Goal: Task Accomplishment & Management: Manage account settings

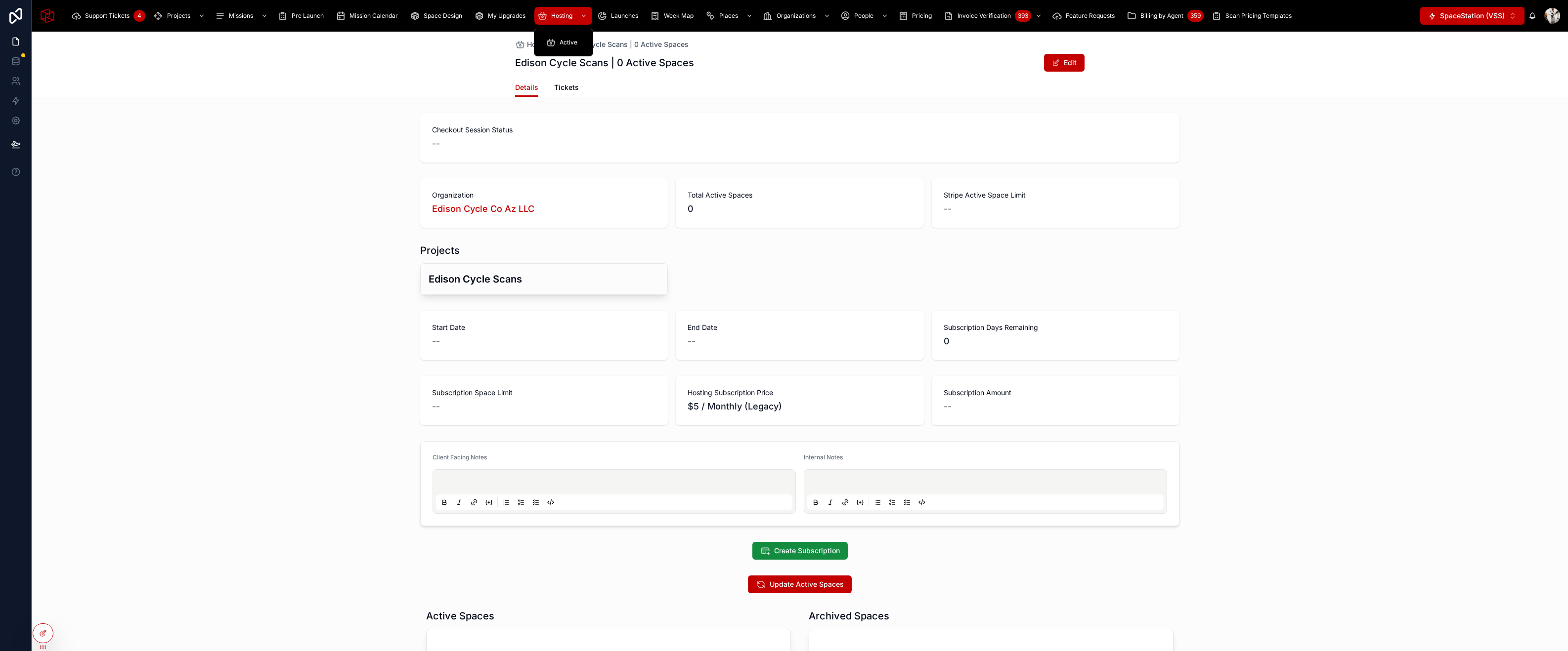
click at [554, 6] on div "Support Tickets 4 Projects Missions Pre Launch Mission Calendar Space Design My…" at bounding box center [741, 16] width 1357 height 22
click at [554, 17] on span "Hosting" at bounding box center [561, 15] width 21 height 8
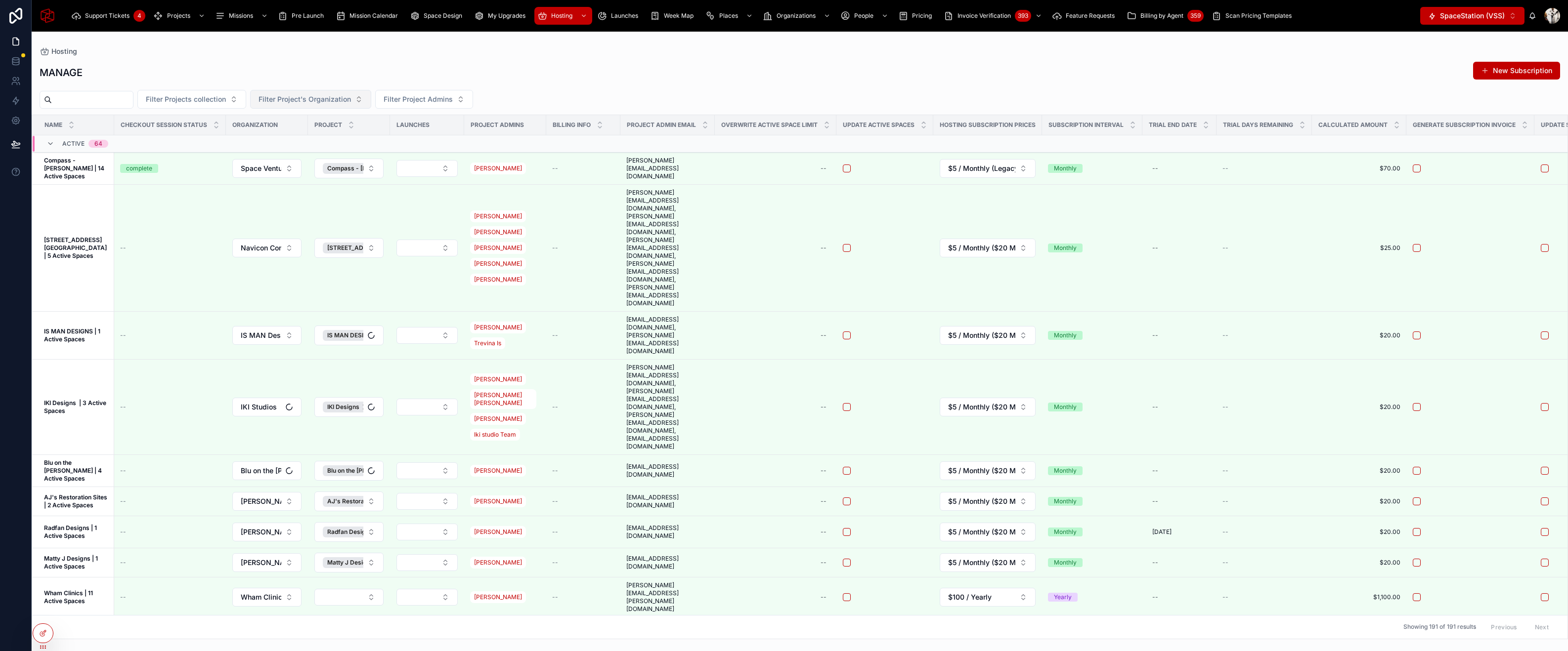
click at [344, 98] on span "Filter Project's Organization" at bounding box center [305, 99] width 93 height 10
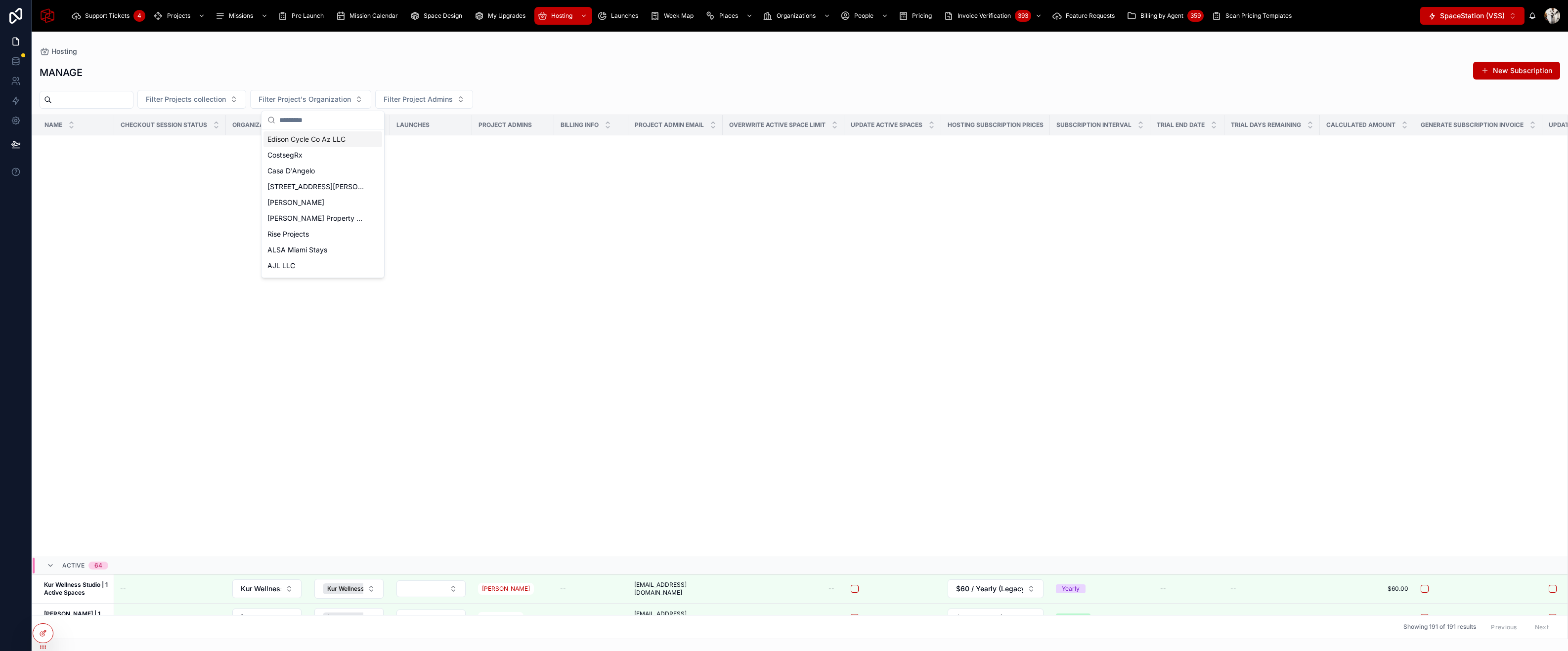
click at [313, 141] on span "Edison Cycle Co Az LLC" at bounding box center [306, 140] width 78 height 10
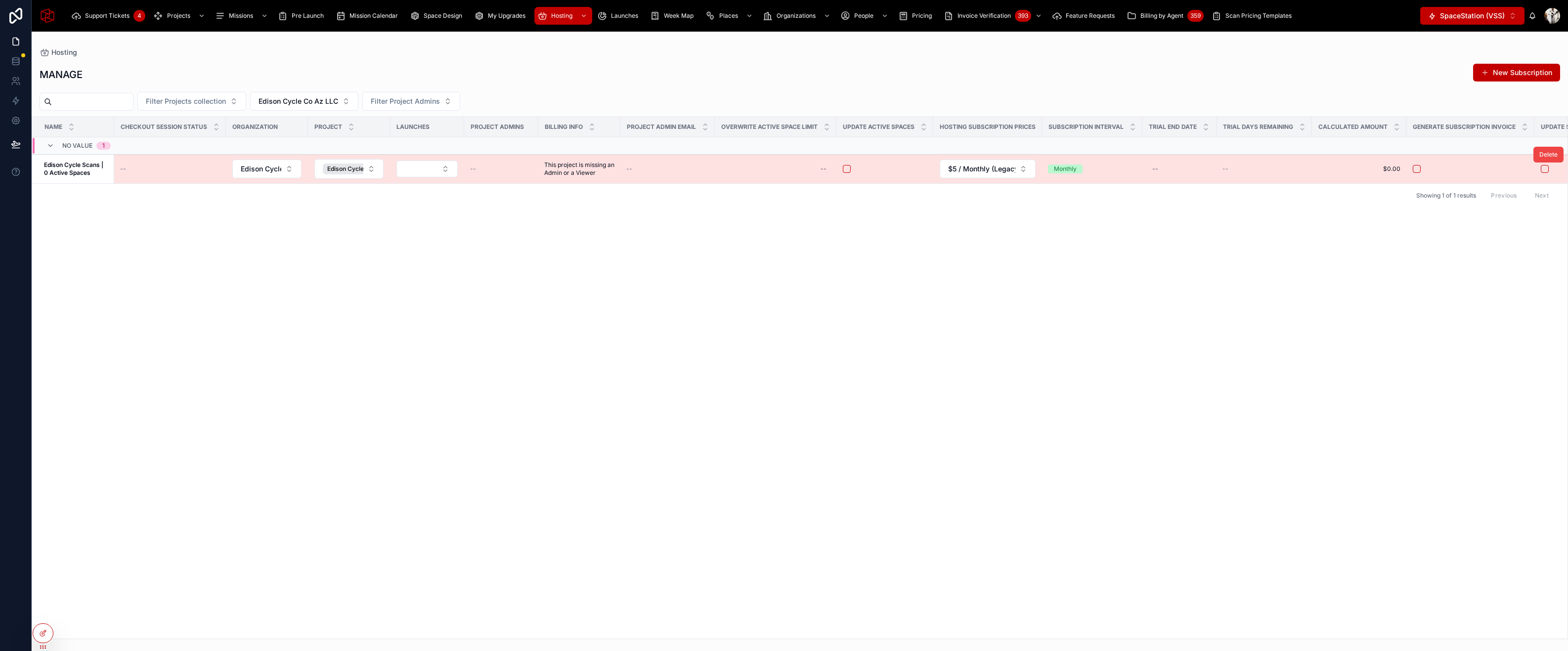
click at [52, 170] on strong "Edison Cycle Scans | 0 Active Spaces" at bounding box center [74, 168] width 61 height 15
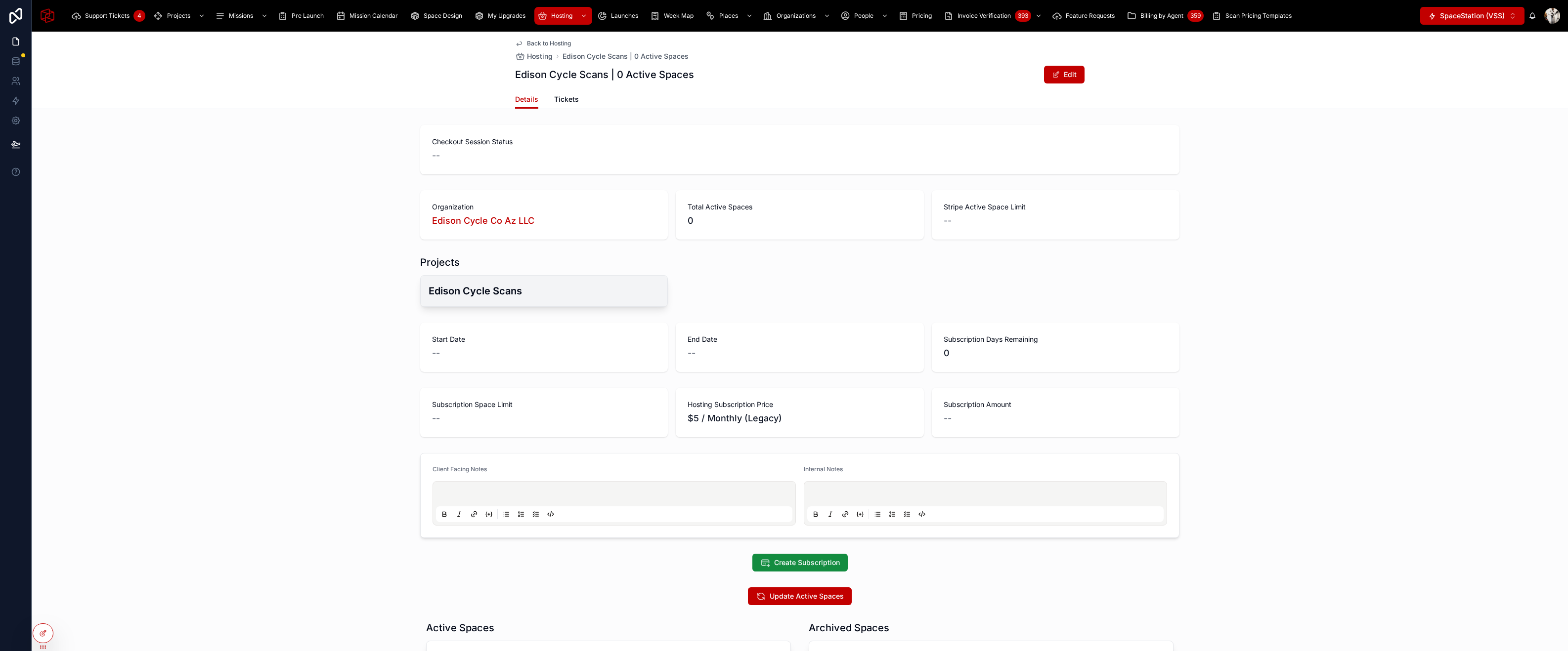
click at [511, 289] on h3 "Edison Cycle Scans" at bounding box center [544, 291] width 231 height 15
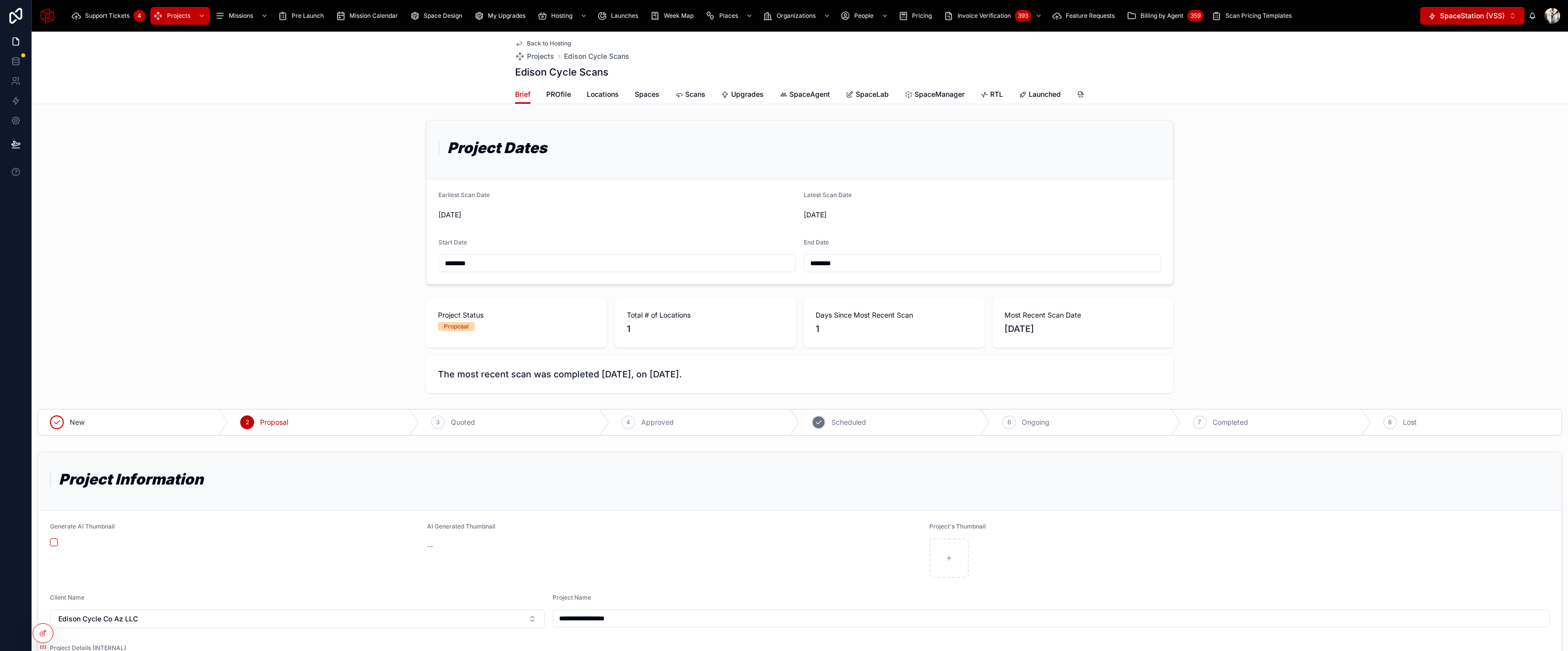
click at [900, 427] on div "5 Scheduled" at bounding box center [895, 422] width 190 height 26
click at [1058, 418] on span "Completed" at bounding box center [1057, 423] width 35 height 10
click at [682, 90] on div "Scans" at bounding box center [690, 94] width 30 height 10
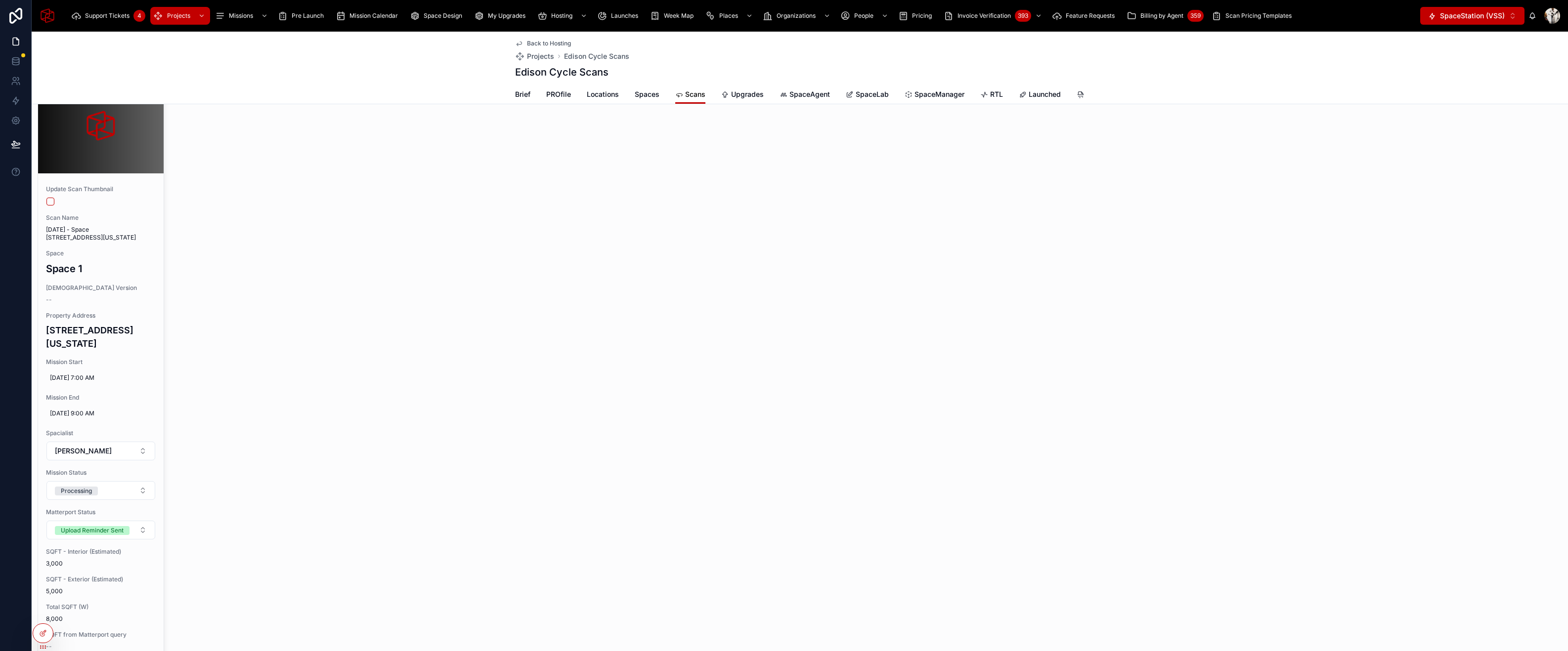
scroll to position [116, 0]
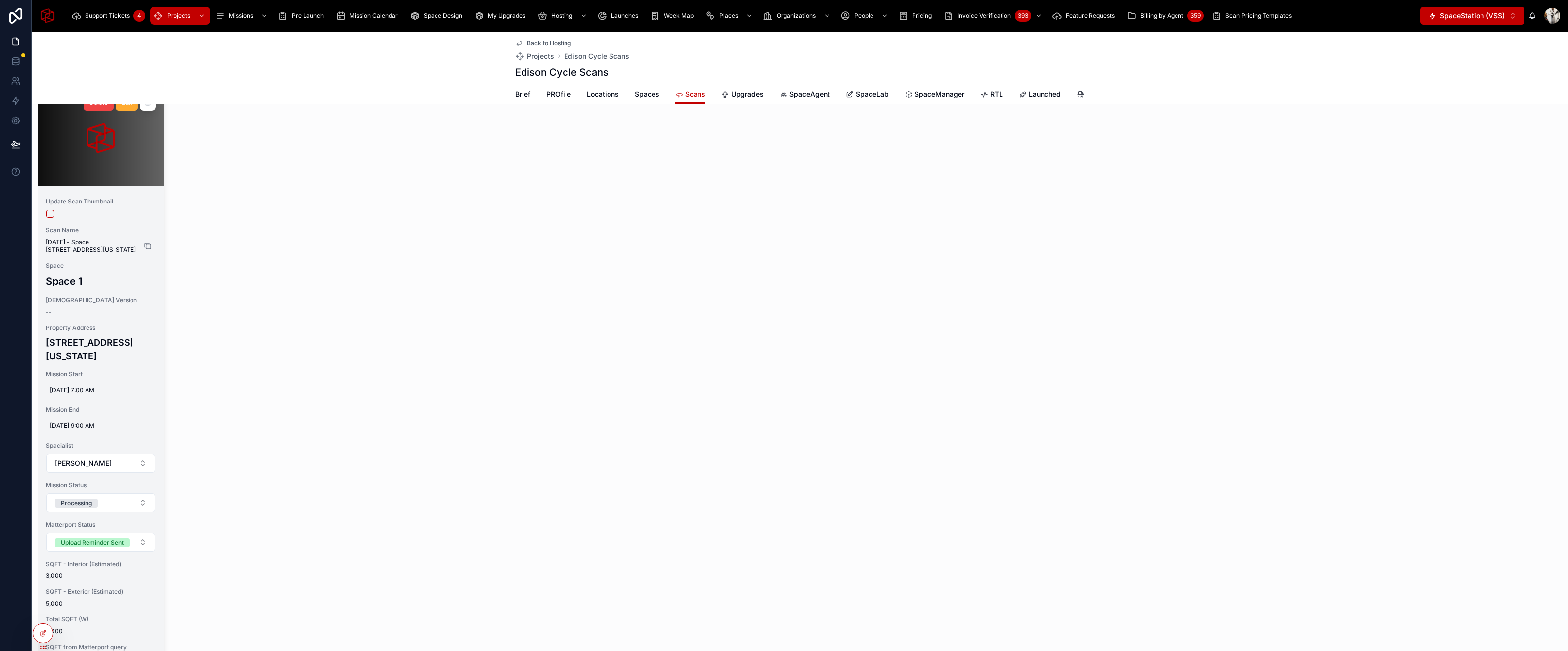
click at [149, 249] on icon at bounding box center [147, 245] width 8 height 8
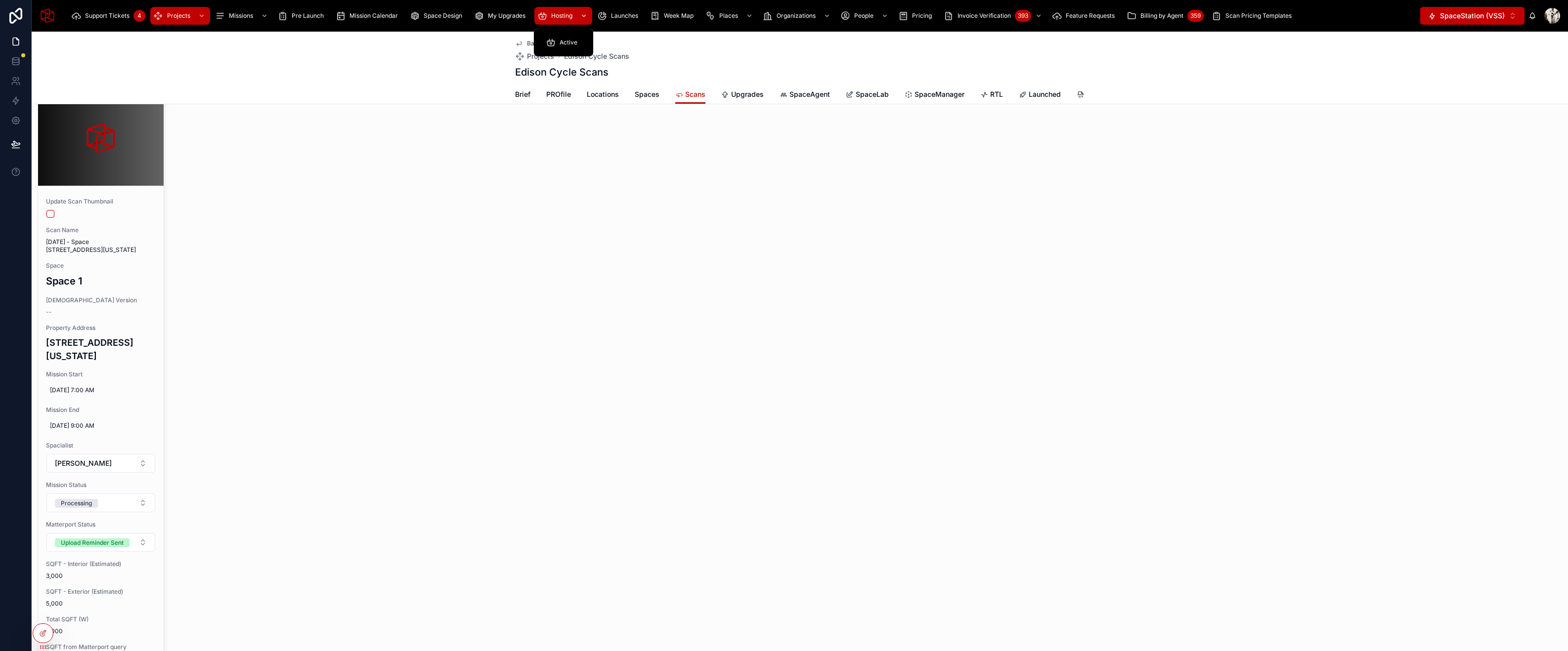
click at [554, 16] on span "Hosting" at bounding box center [561, 15] width 21 height 8
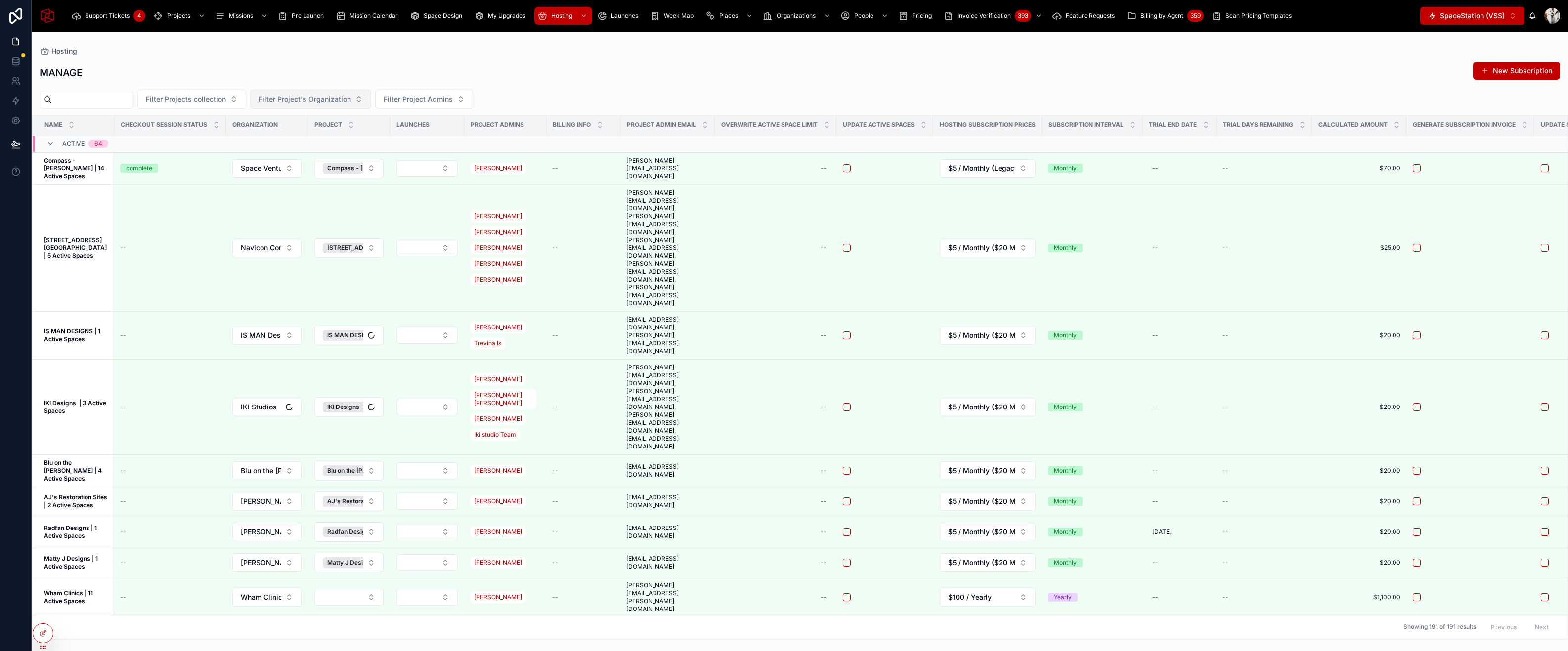
click at [343, 101] on span "Filter Project's Organization" at bounding box center [305, 99] width 93 height 10
type input "*****"
click at [292, 152] on span "DAVACO, LP" at bounding box center [287, 155] width 41 height 10
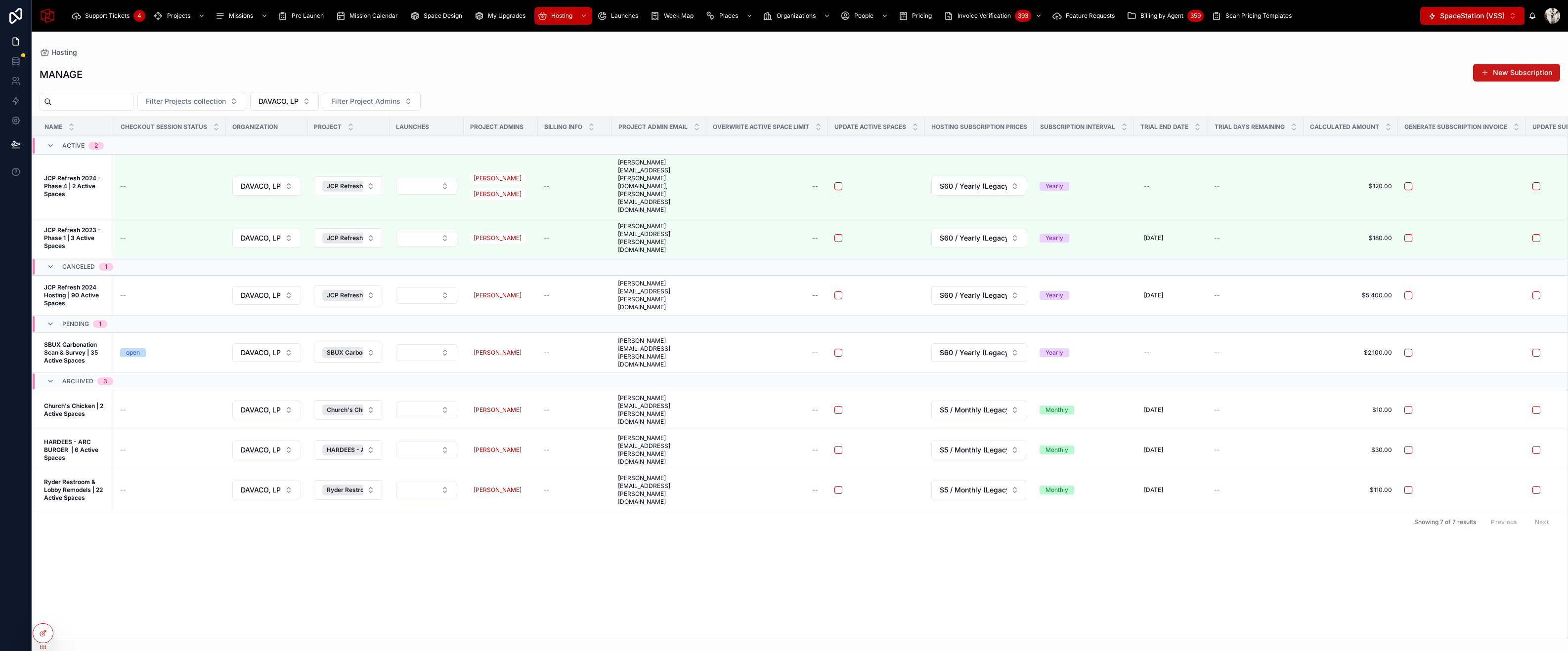
click at [1525, 69] on button "New Subscription" at bounding box center [1516, 72] width 87 height 18
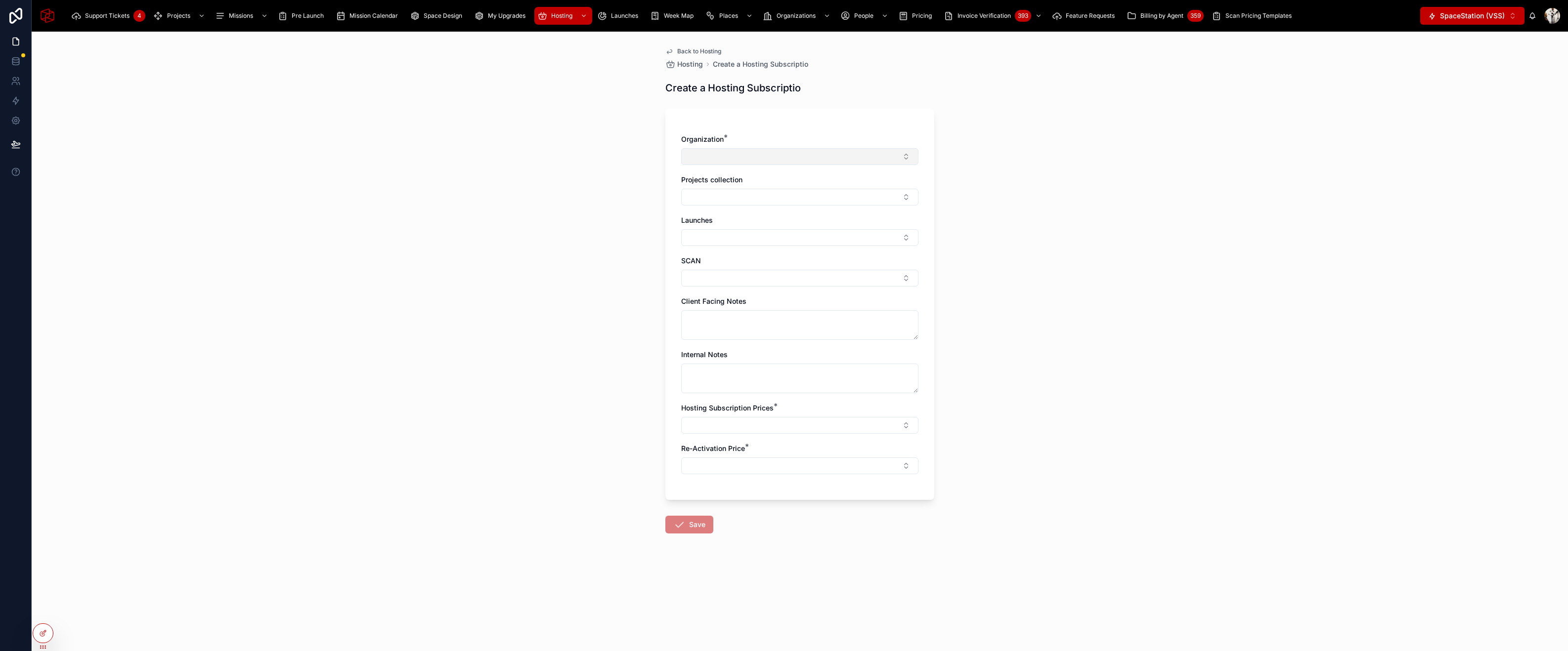
click at [797, 150] on button "Select Button" at bounding box center [800, 157] width 238 height 17
type input "*"
type input "*****"
click at [737, 199] on div "DAVACO ULC" at bounding box center [800, 195] width 233 height 16
click at [737, 199] on button "Select Button" at bounding box center [800, 199] width 238 height 17
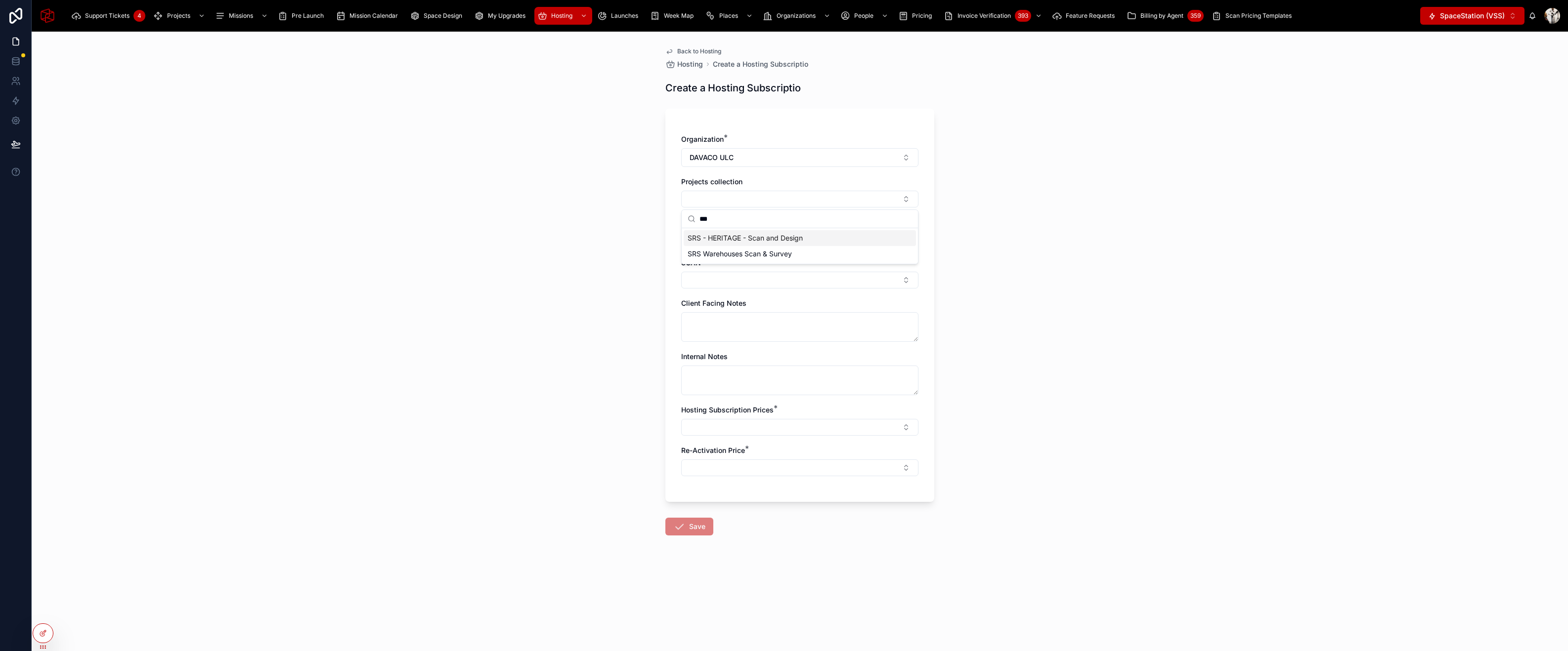
type input "***"
click at [744, 238] on span "SRS - HERITAGE - Scan and Design" at bounding box center [745, 238] width 115 height 10
click at [1021, 235] on div "Back to Hosting Hosting Create a Hosting Subscriptio Create a Hosting Subscript…" at bounding box center [800, 342] width 1536 height 620
click at [723, 430] on button "Select Button" at bounding box center [800, 430] width 238 height 17
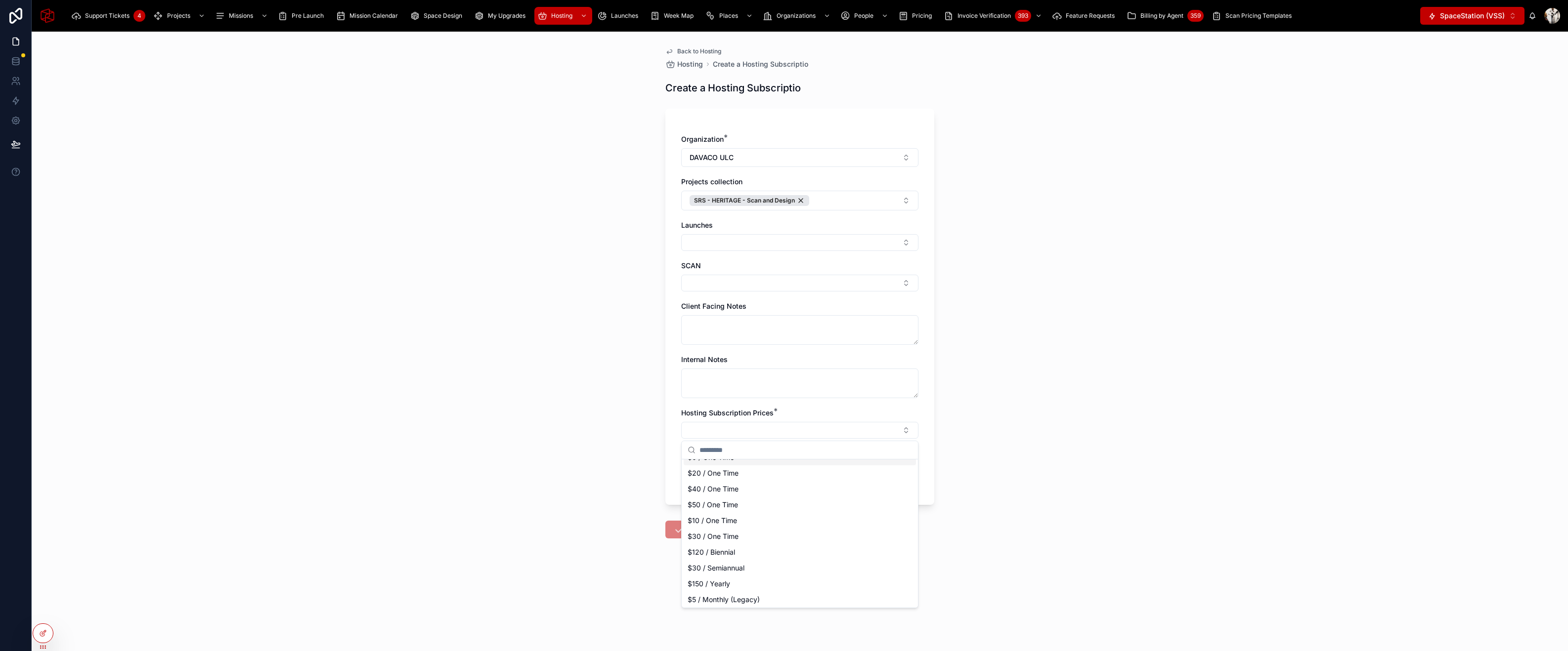
scroll to position [93, 0]
click at [737, 581] on span "$5 / Monthly (Legacy)" at bounding box center [724, 582] width 72 height 10
click at [741, 469] on button "Select Button" at bounding box center [800, 472] width 238 height 17
click at [736, 623] on span "$50 / One Time" at bounding box center [713, 622] width 51 height 10
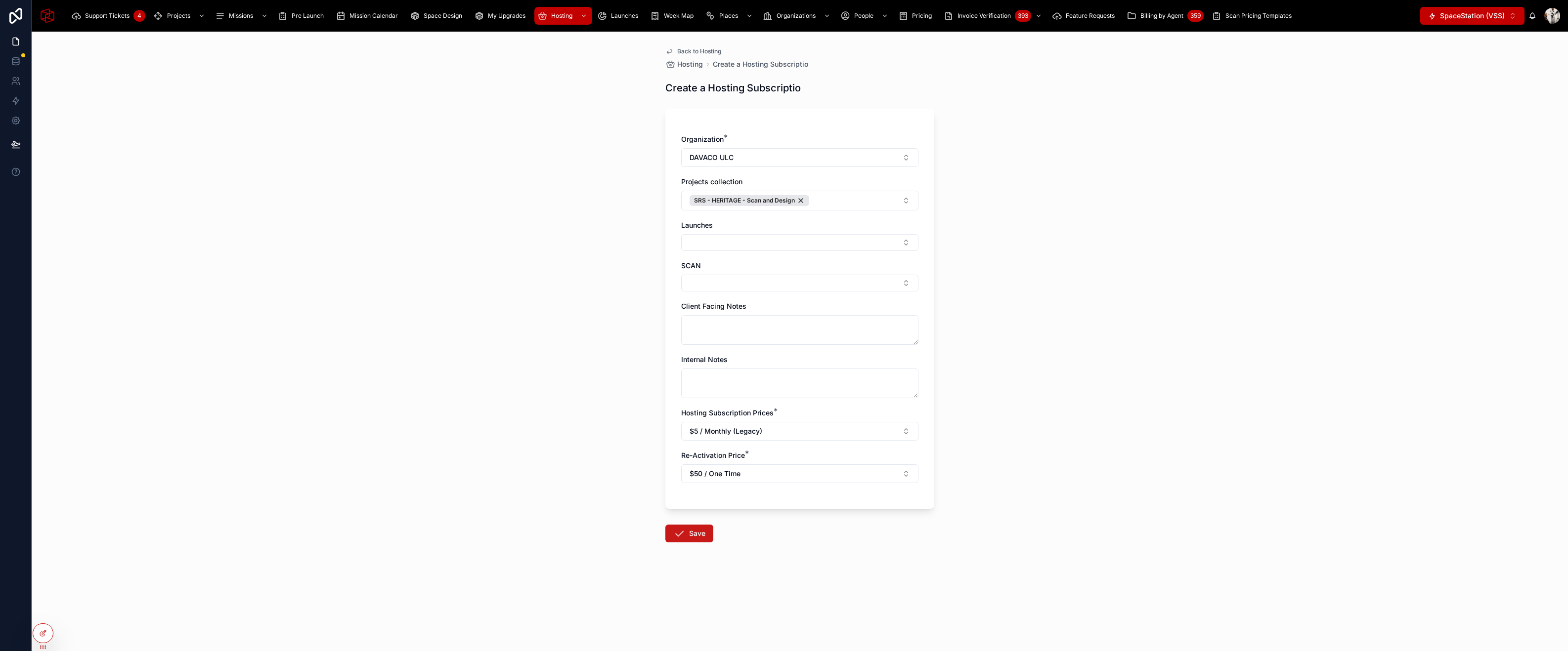
click at [691, 538] on button "Save" at bounding box center [689, 533] width 48 height 18
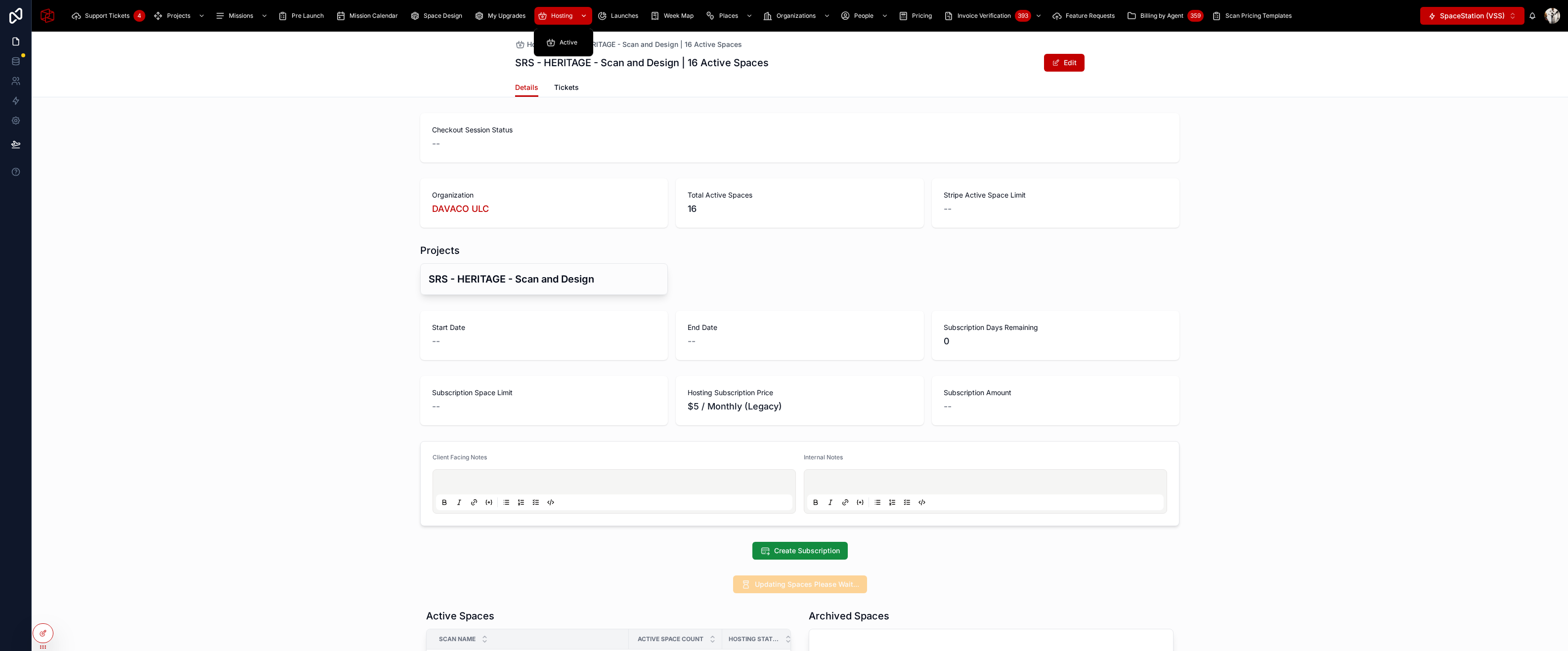
click at [559, 18] on span "Hosting" at bounding box center [561, 15] width 21 height 8
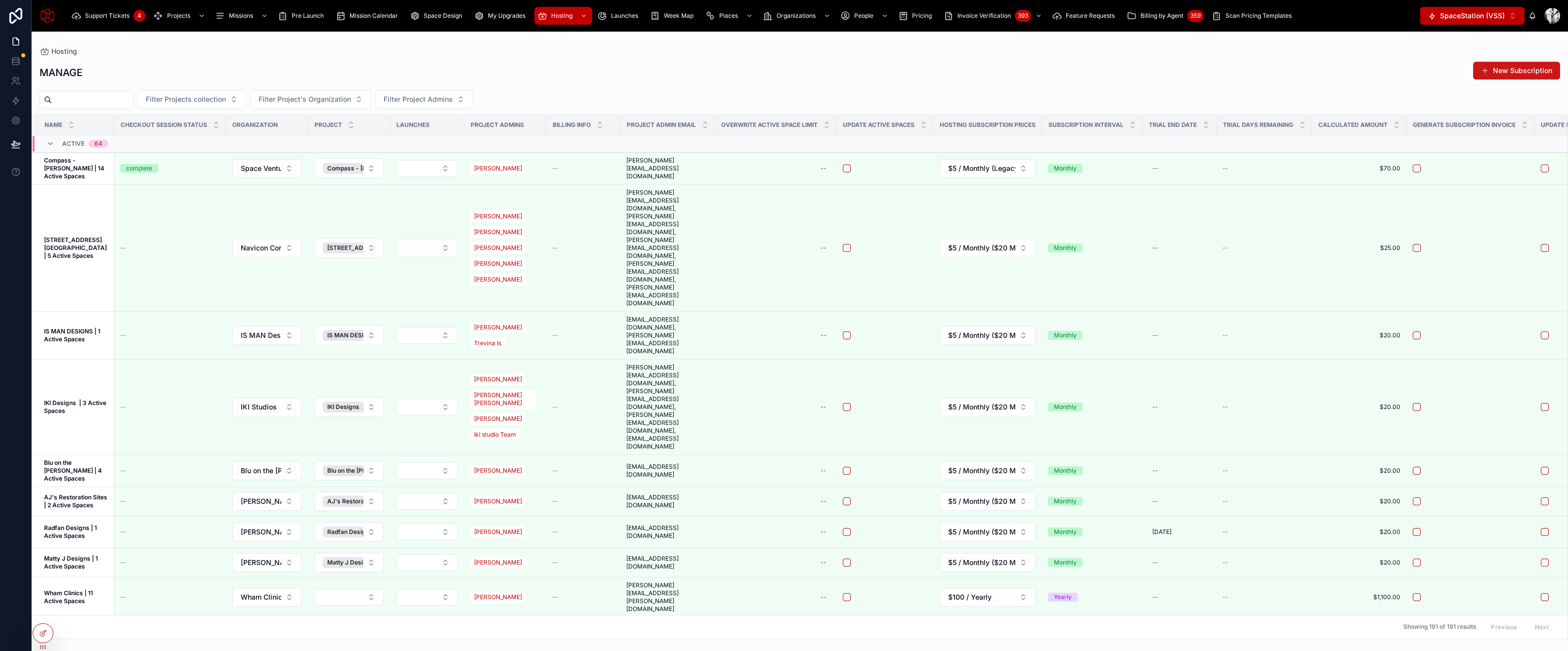
click at [1527, 72] on button "New Subscription" at bounding box center [1516, 70] width 87 height 18
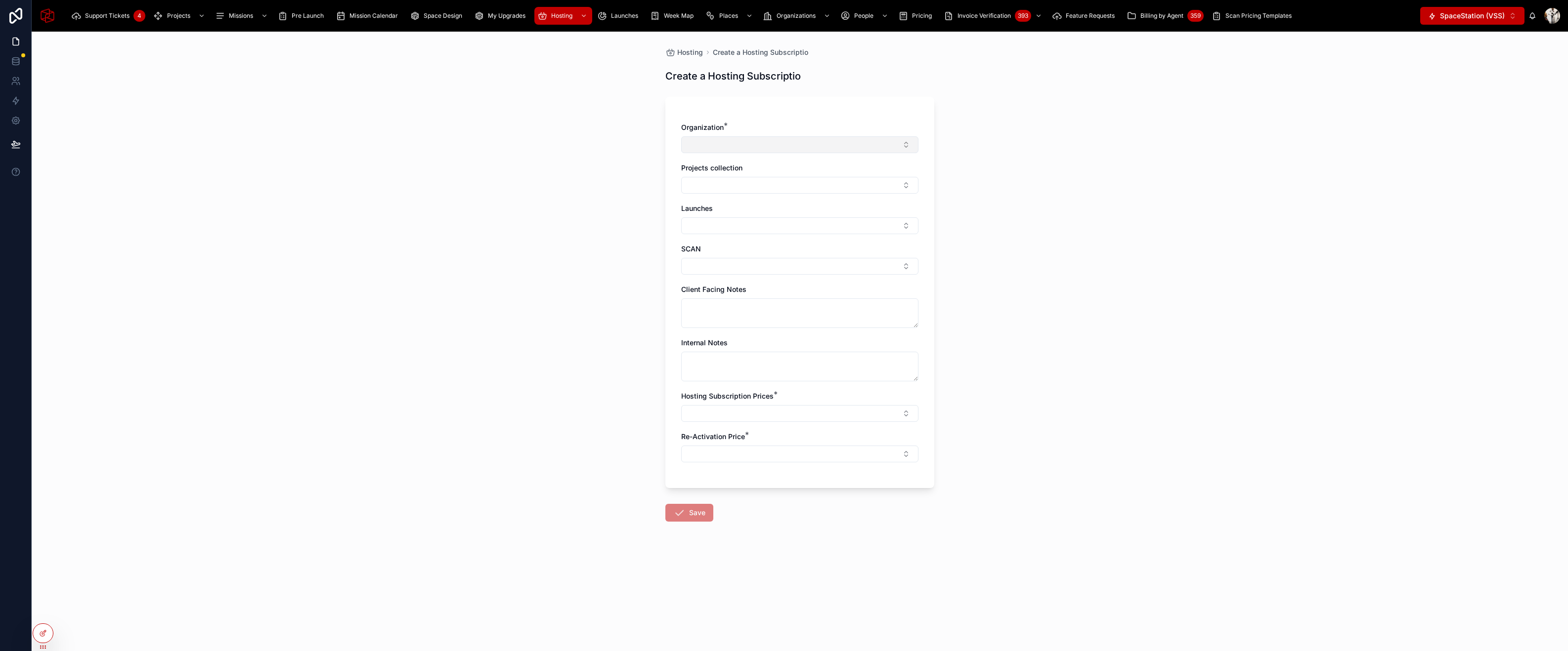
click at [785, 144] on button "Select Button" at bounding box center [800, 145] width 238 height 17
type input "*****"
click at [740, 200] on div "DAVACO, LP" at bounding box center [800, 200] width 233 height 16
click at [736, 191] on button "Select Button" at bounding box center [800, 187] width 238 height 17
type input "***"
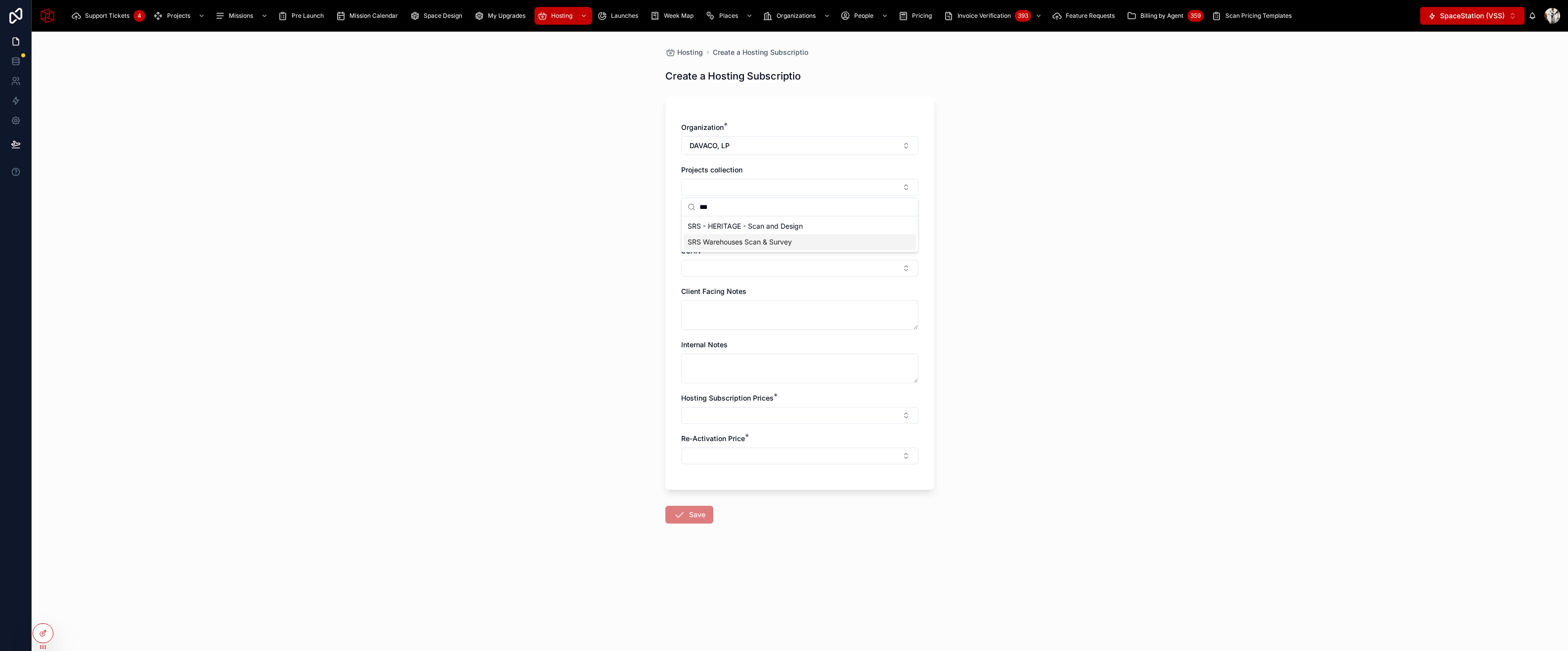
click at [743, 244] on span "SRS Warehouses Scan & Survey" at bounding box center [740, 243] width 104 height 10
click at [1030, 149] on div "Hosting Create a Hosting Subscriptio Create a Hosting Subscriptio Organization …" at bounding box center [800, 342] width 1536 height 620
click at [729, 422] on button "Select Button" at bounding box center [800, 419] width 238 height 17
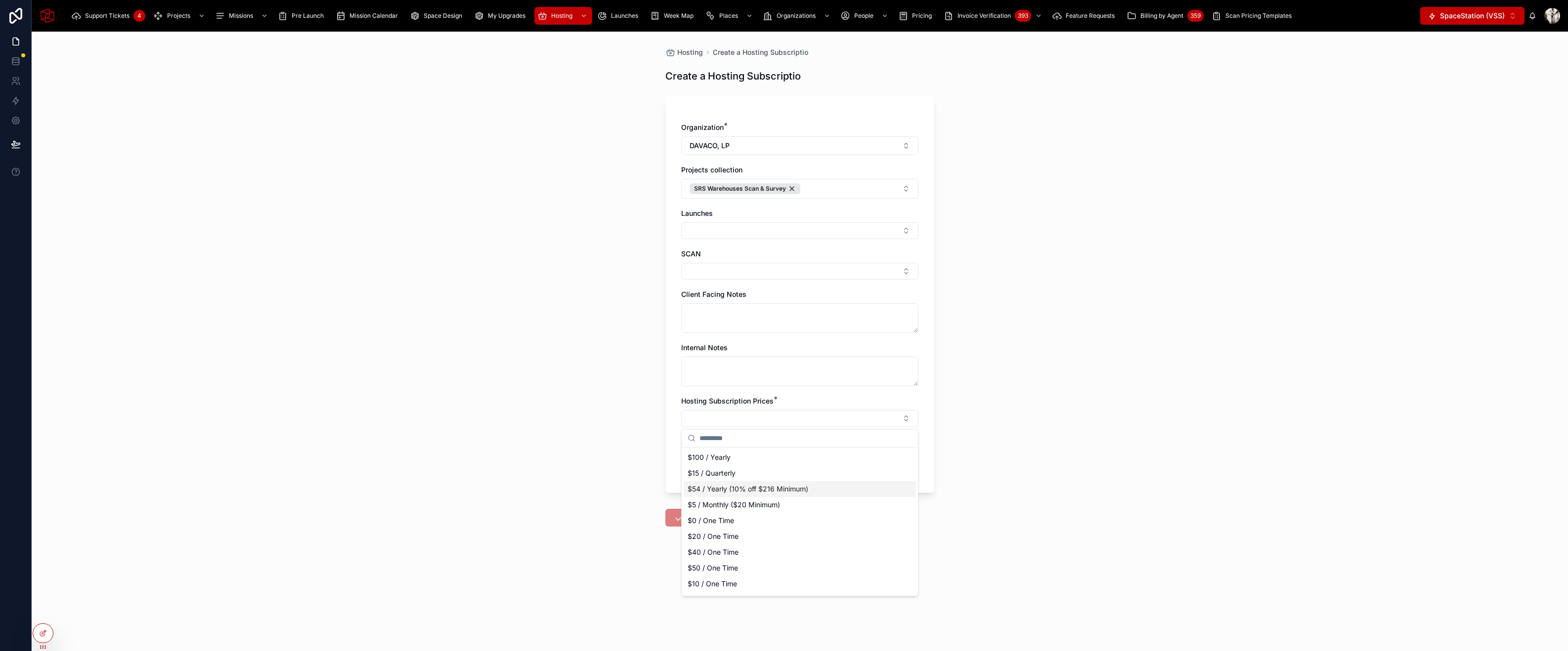
scroll to position [93, 0]
click at [740, 568] on span "$5 / Monthly (Legacy)" at bounding box center [724, 570] width 72 height 10
click at [741, 464] on button "Select Button" at bounding box center [800, 461] width 238 height 17
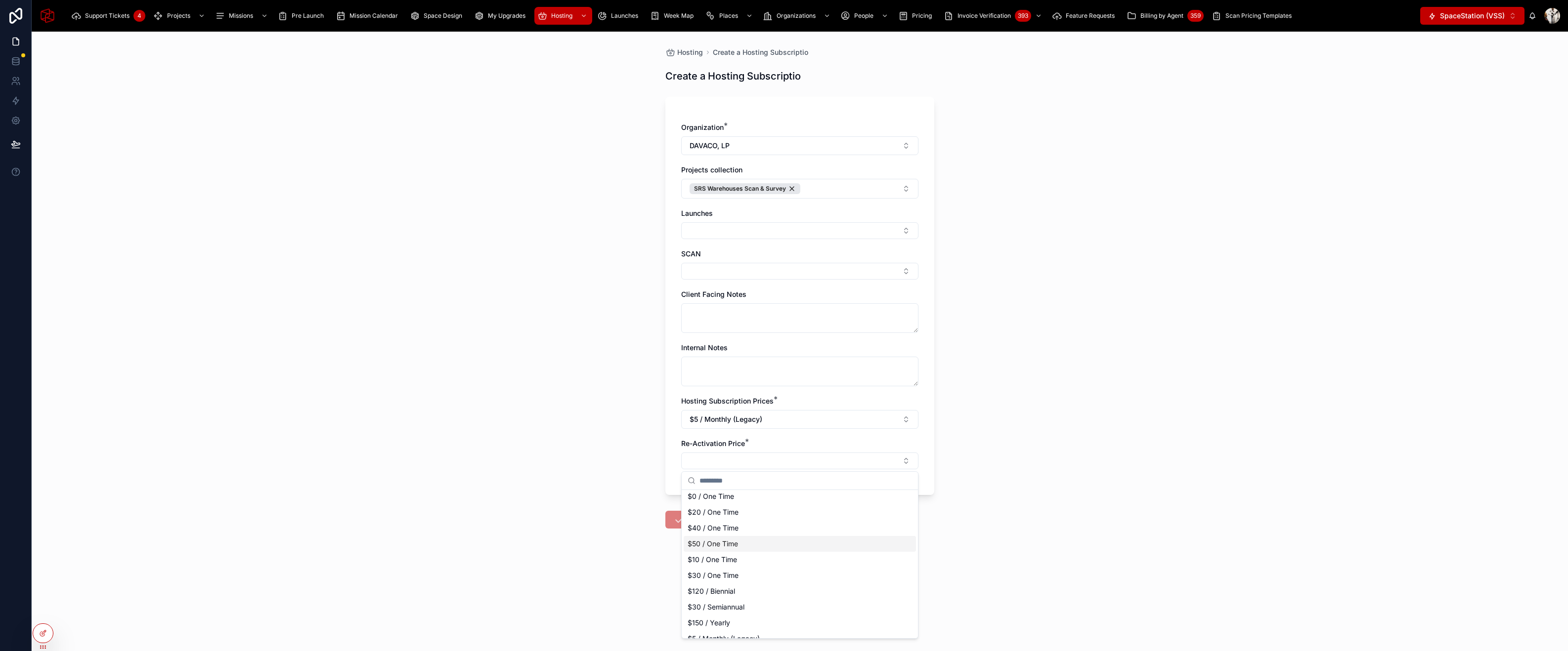
click at [727, 545] on span "$50 / One Time" at bounding box center [713, 544] width 51 height 10
click at [697, 526] on button "Save" at bounding box center [689, 521] width 48 height 18
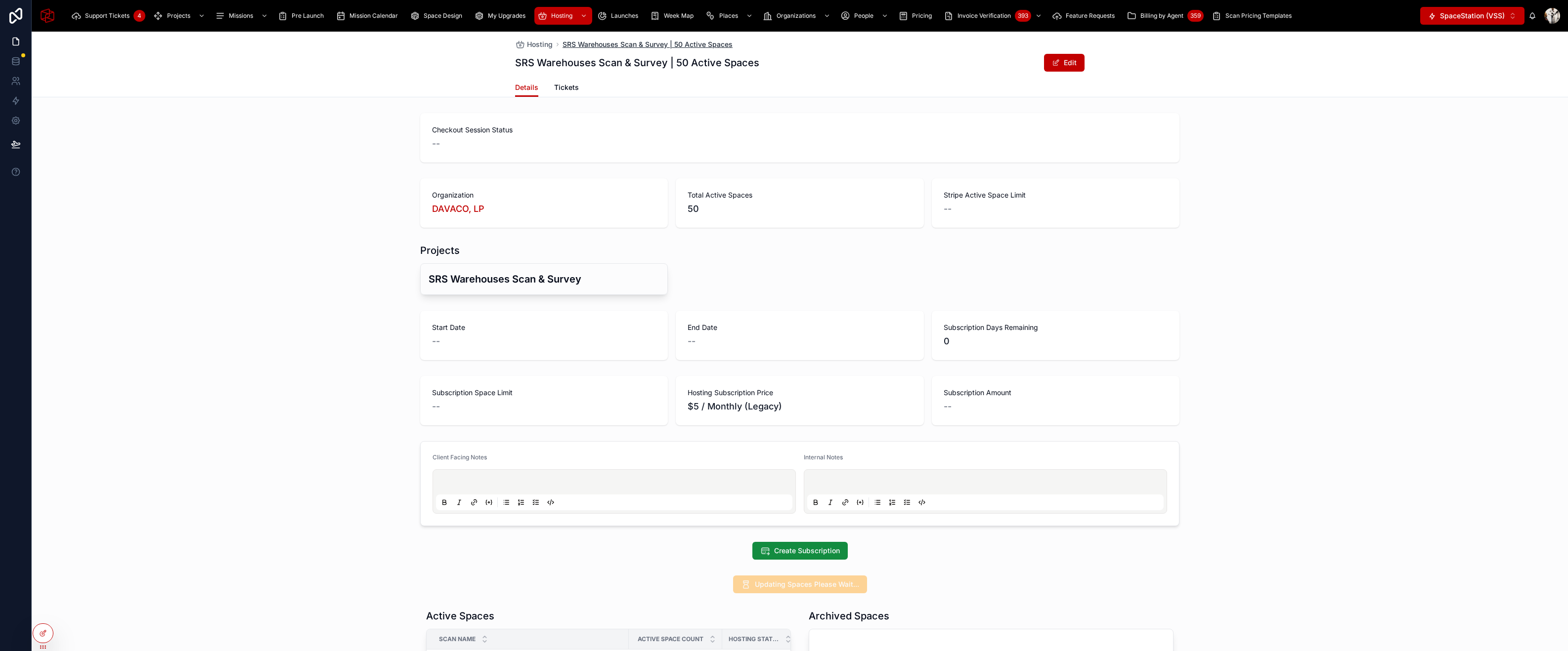
click at [600, 45] on span "SRS Warehouses Scan & Survey | 50 Active Spaces" at bounding box center [648, 45] width 170 height 10
click at [541, 40] on span "Hosting" at bounding box center [539, 45] width 26 height 10
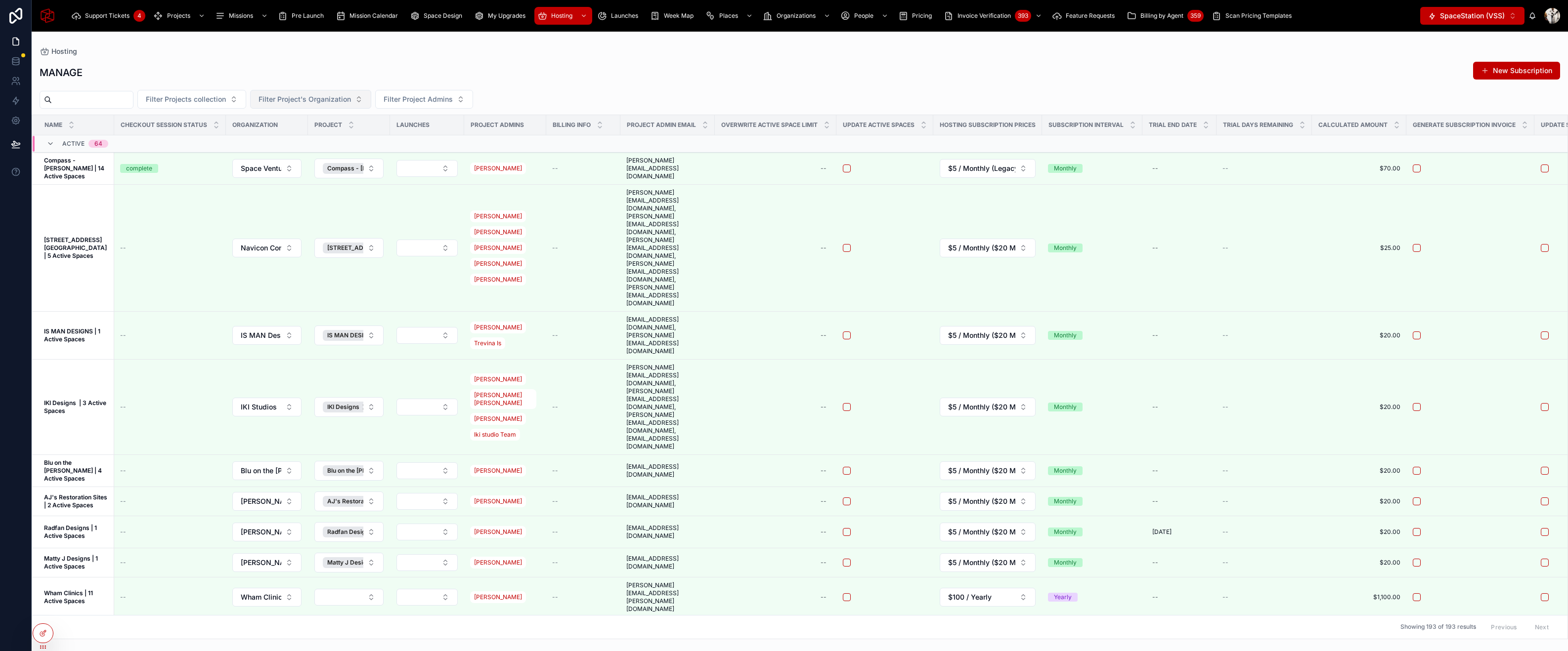
click at [350, 105] on button "Filter Project's Organization" at bounding box center [311, 99] width 121 height 19
type input "*****"
click at [307, 152] on span "DAVACO, LP" at bounding box center [287, 155] width 41 height 10
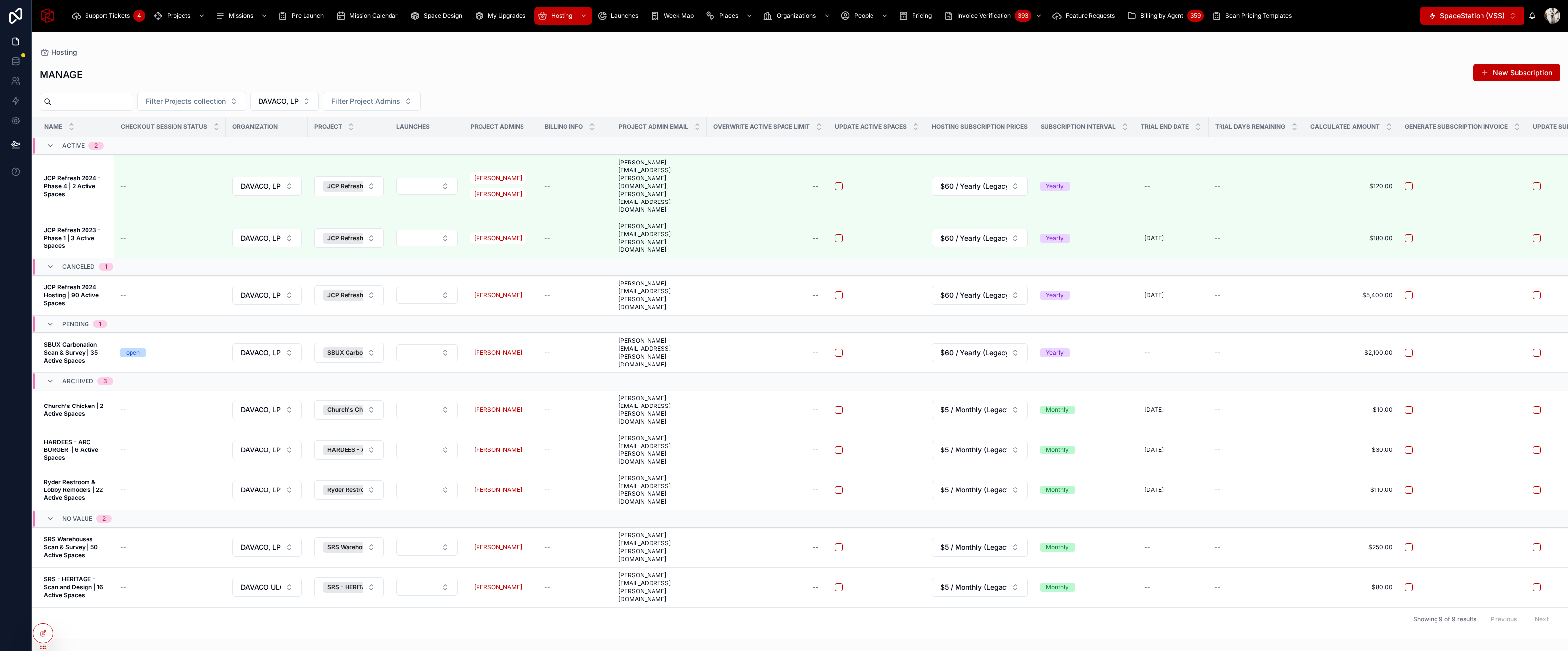
click at [371, 600] on div "Name Checkout Session Status Organization Project Launches Project Admins Billi…" at bounding box center [800, 377] width 1535 height 521
click at [41, 613] on icon at bounding box center [42, 614] width 4 height 2
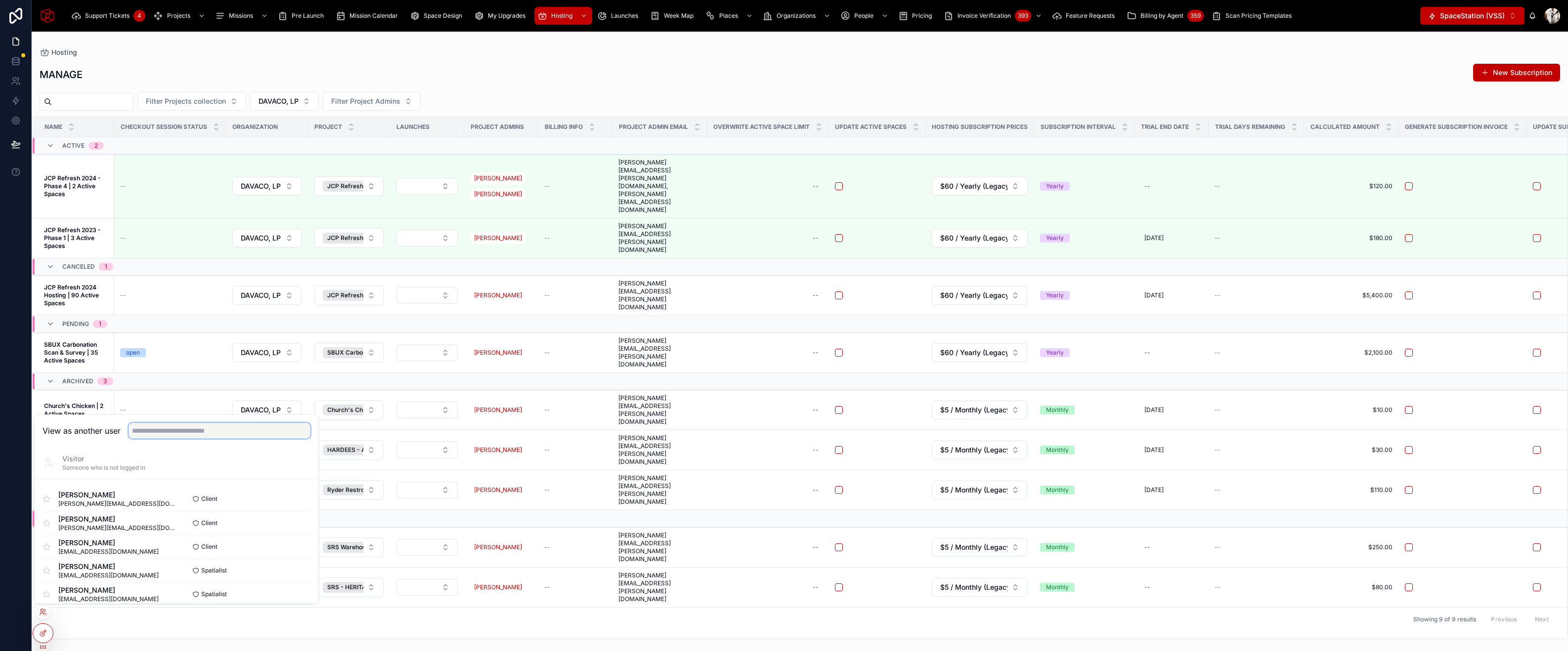
click at [166, 432] on input "text" at bounding box center [220, 430] width 182 height 16
type input "****"
click at [296, 501] on button "Select" at bounding box center [297, 499] width 26 height 14
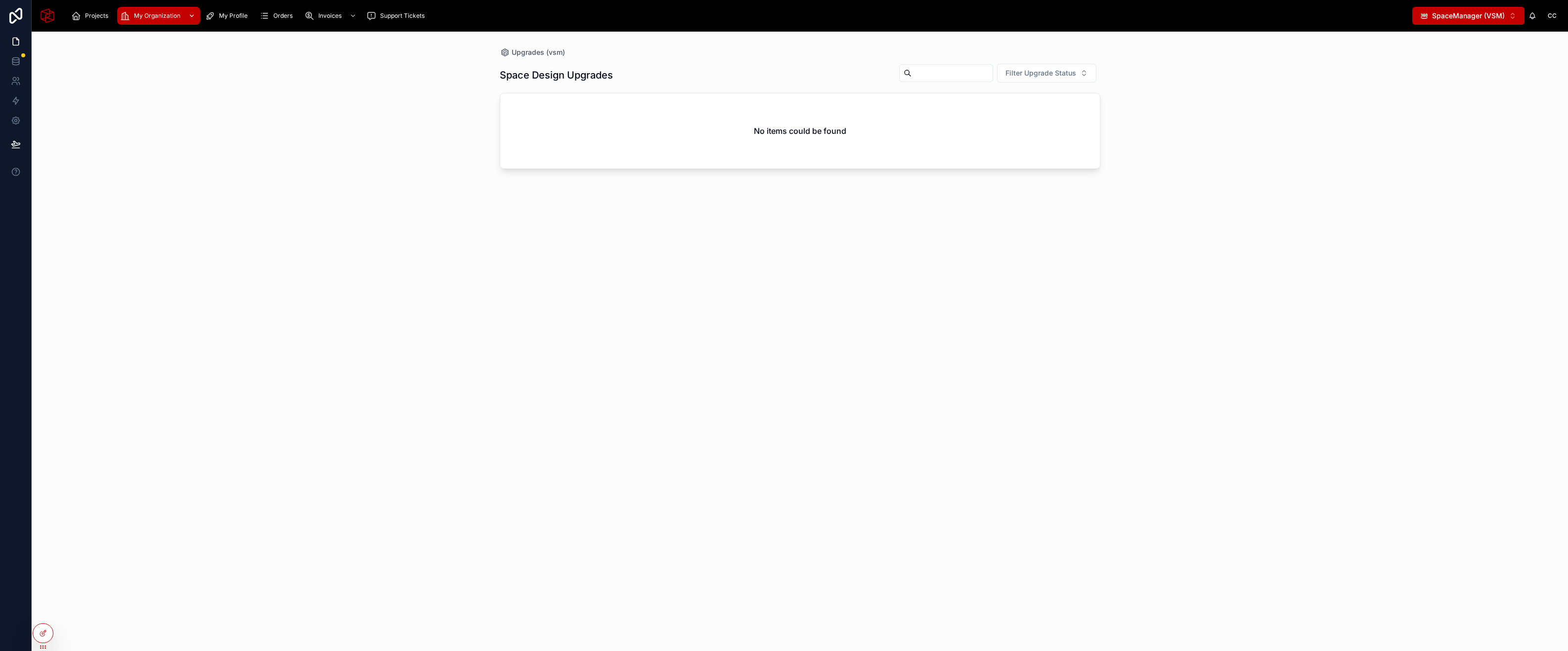
click at [163, 23] on div "My Organization" at bounding box center [159, 15] width 78 height 16
click at [324, 19] on div "Invoices" at bounding box center [331, 15] width 54 height 16
click at [324, 61] on span "Open Invoices" at bounding box center [334, 61] width 40 height 8
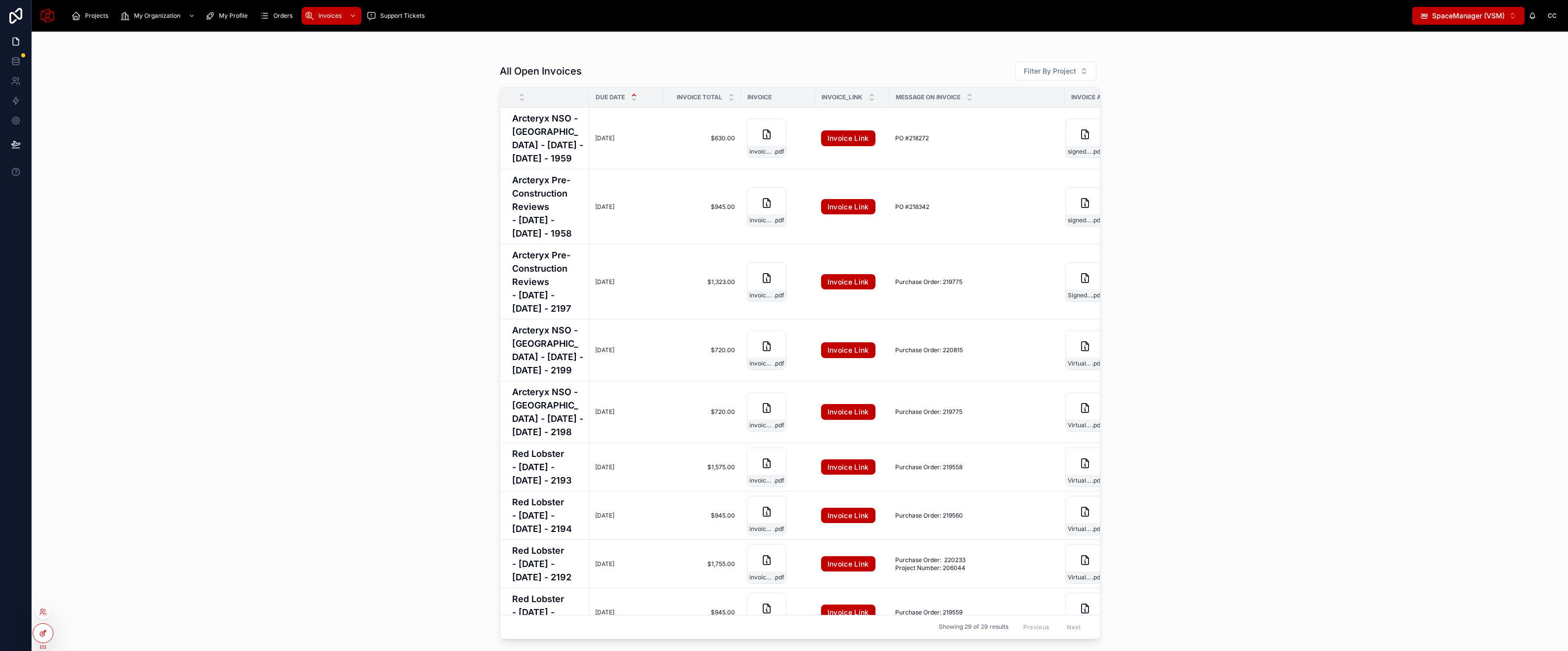
click at [40, 632] on icon at bounding box center [42, 632] width 8 height 8
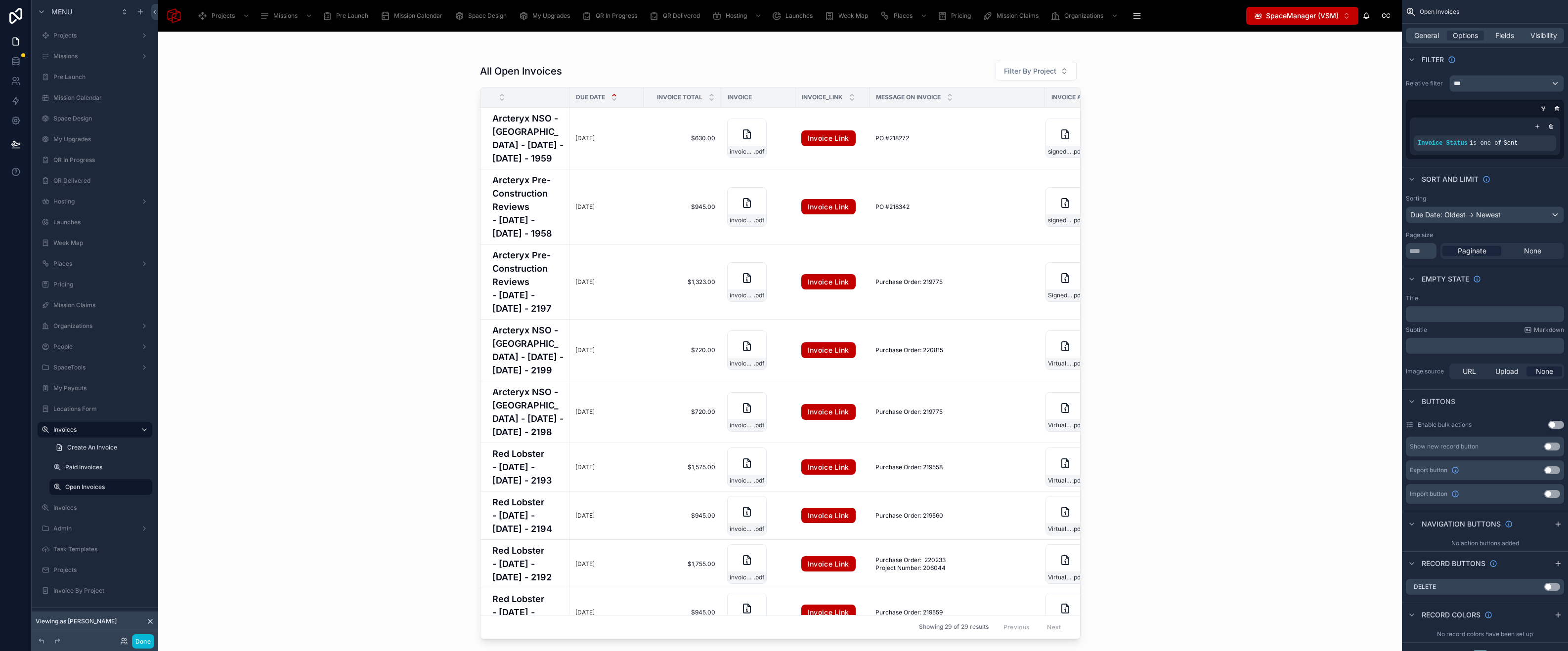
click at [567, 68] on div at bounding box center [780, 336] width 632 height 608
click at [1430, 31] on span "General" at bounding box center [1426, 35] width 24 height 10
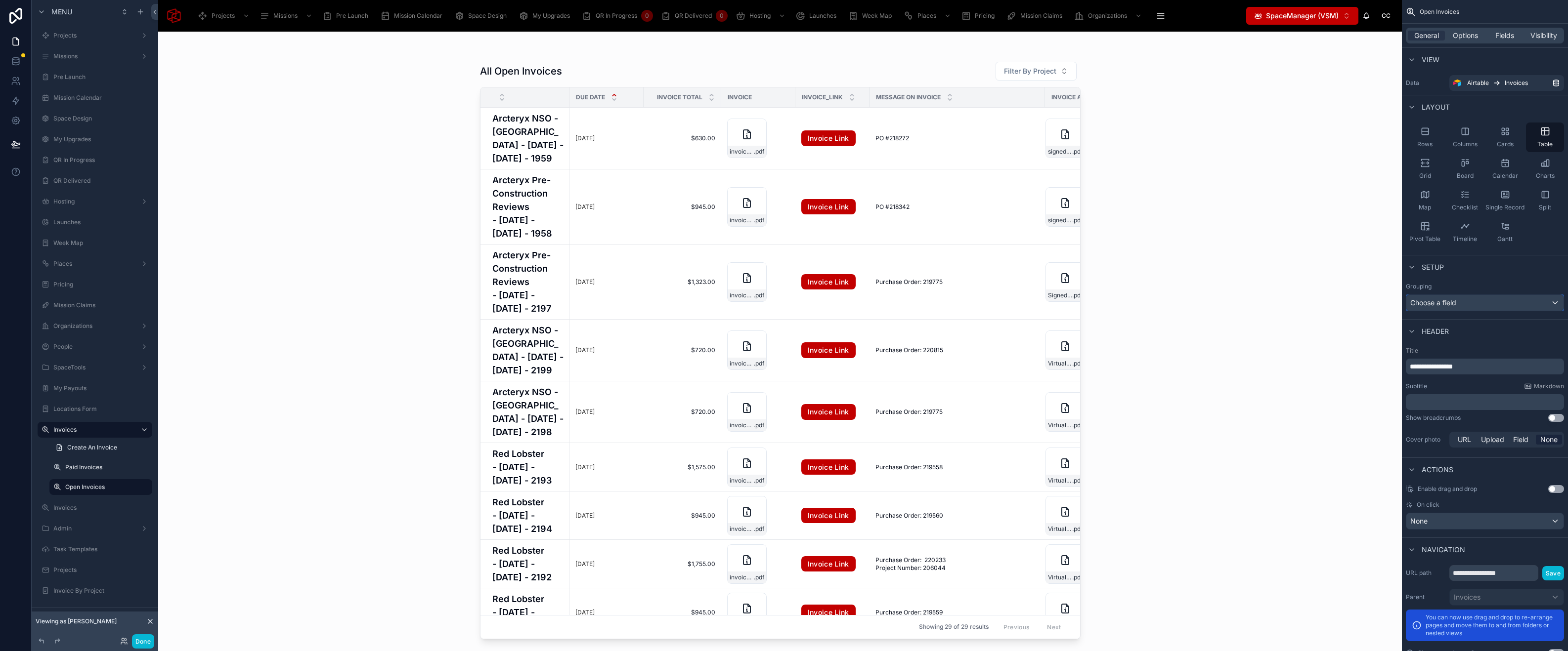
click at [1490, 304] on div "Choose a field" at bounding box center [1485, 302] width 158 height 16
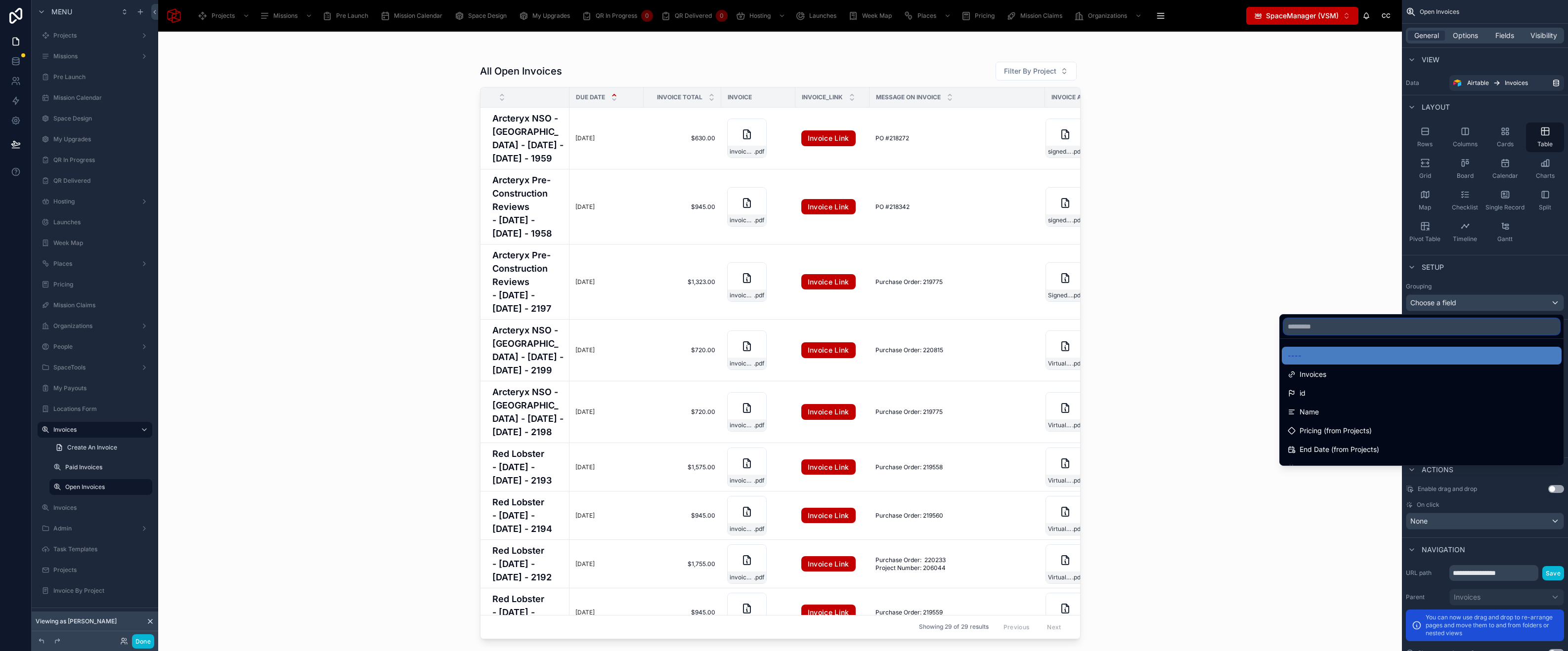
click at [1444, 329] on input "text" at bounding box center [1421, 326] width 276 height 16
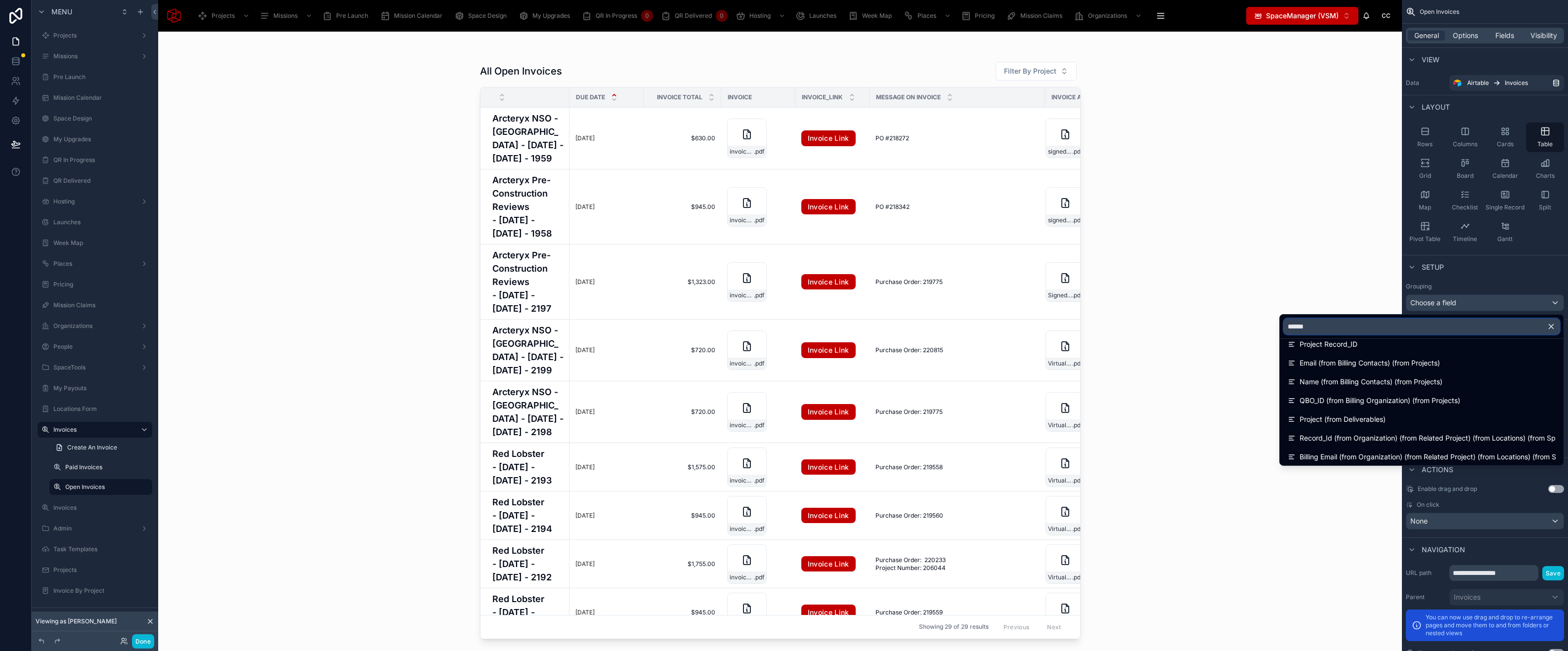
scroll to position [87, 0]
type input "******"
click at [1393, 419] on div "Project (from Deliverables)" at bounding box center [1421, 419] width 268 height 12
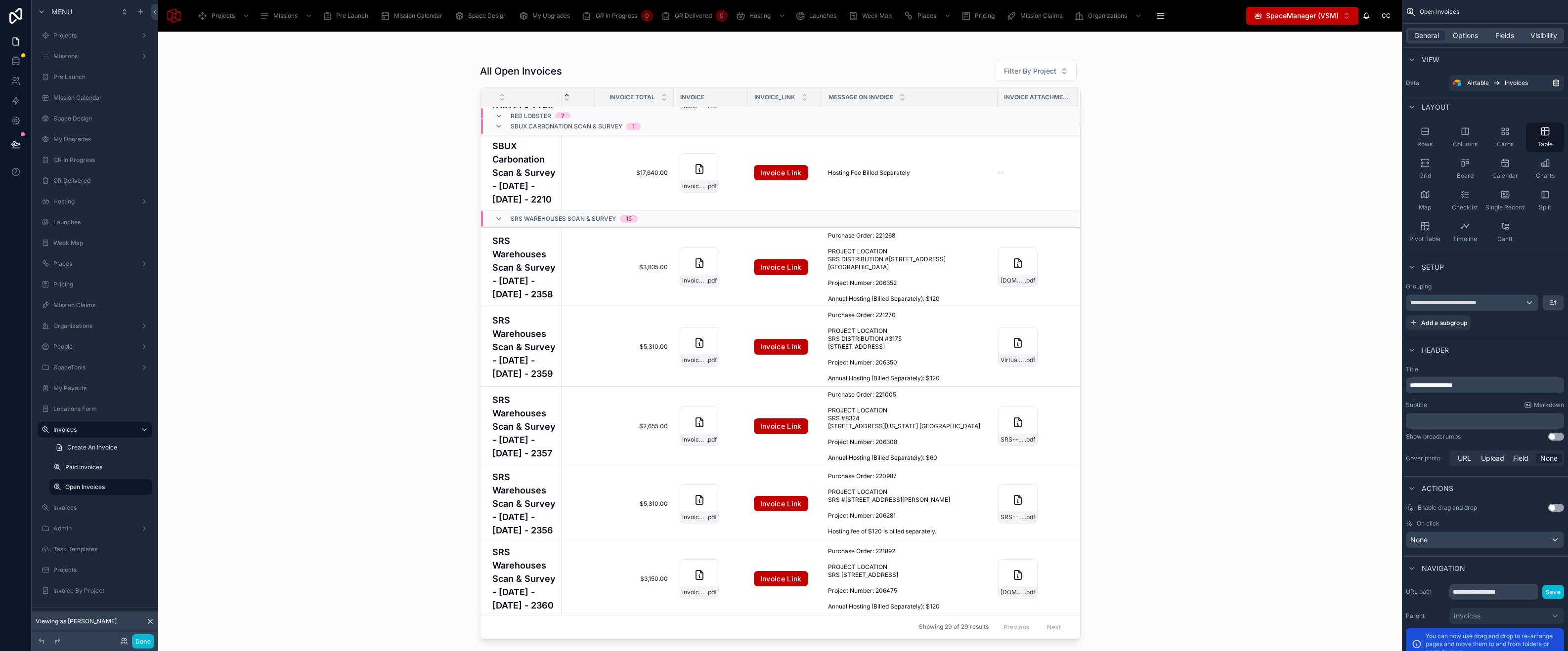
scroll to position [872, 0]
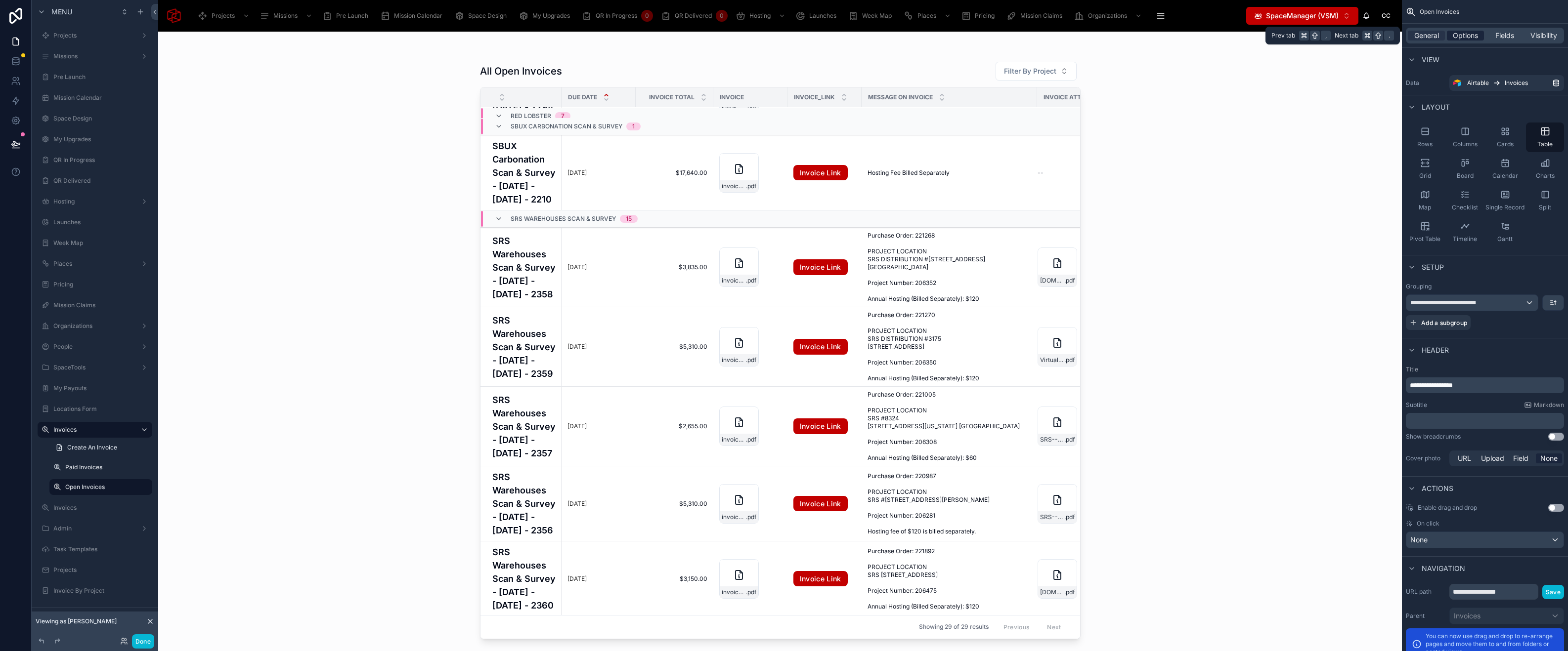
click at [1469, 38] on span "Options" at bounding box center [1465, 35] width 25 height 10
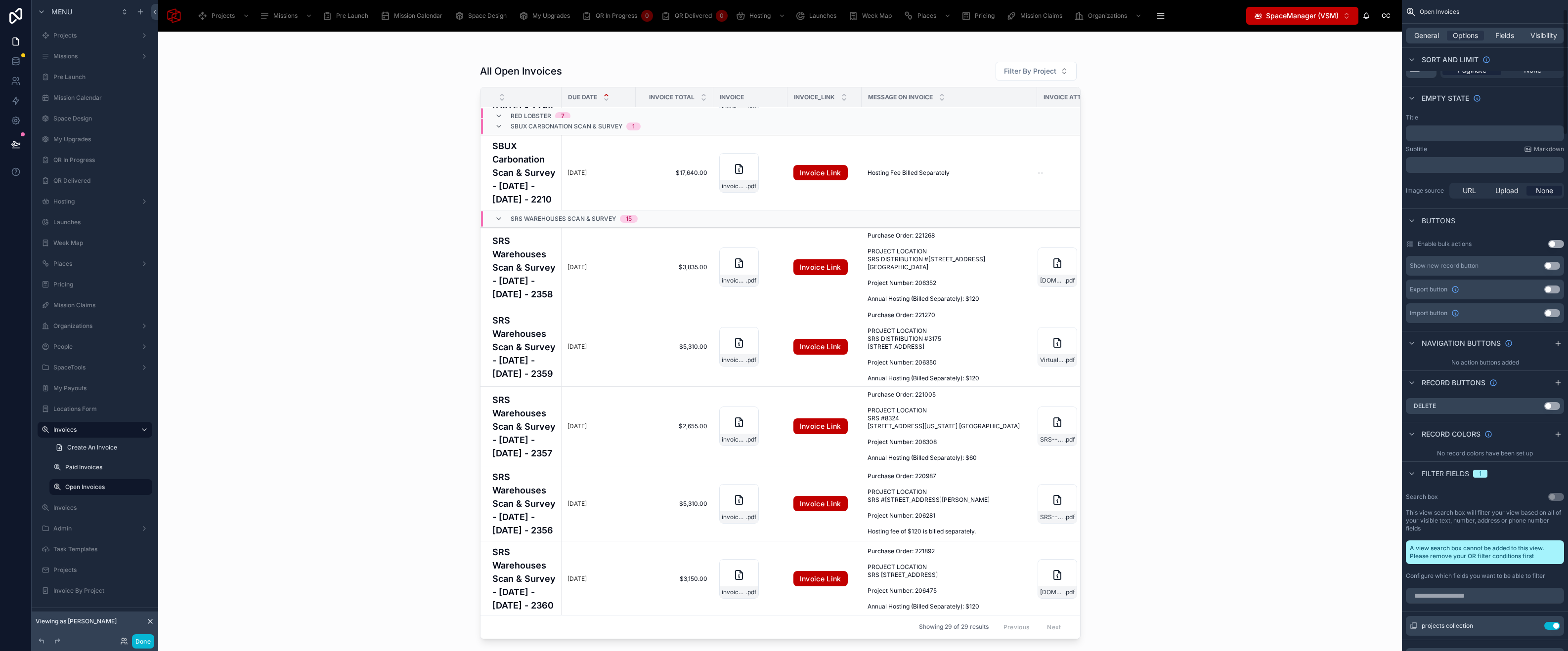
scroll to position [0, 0]
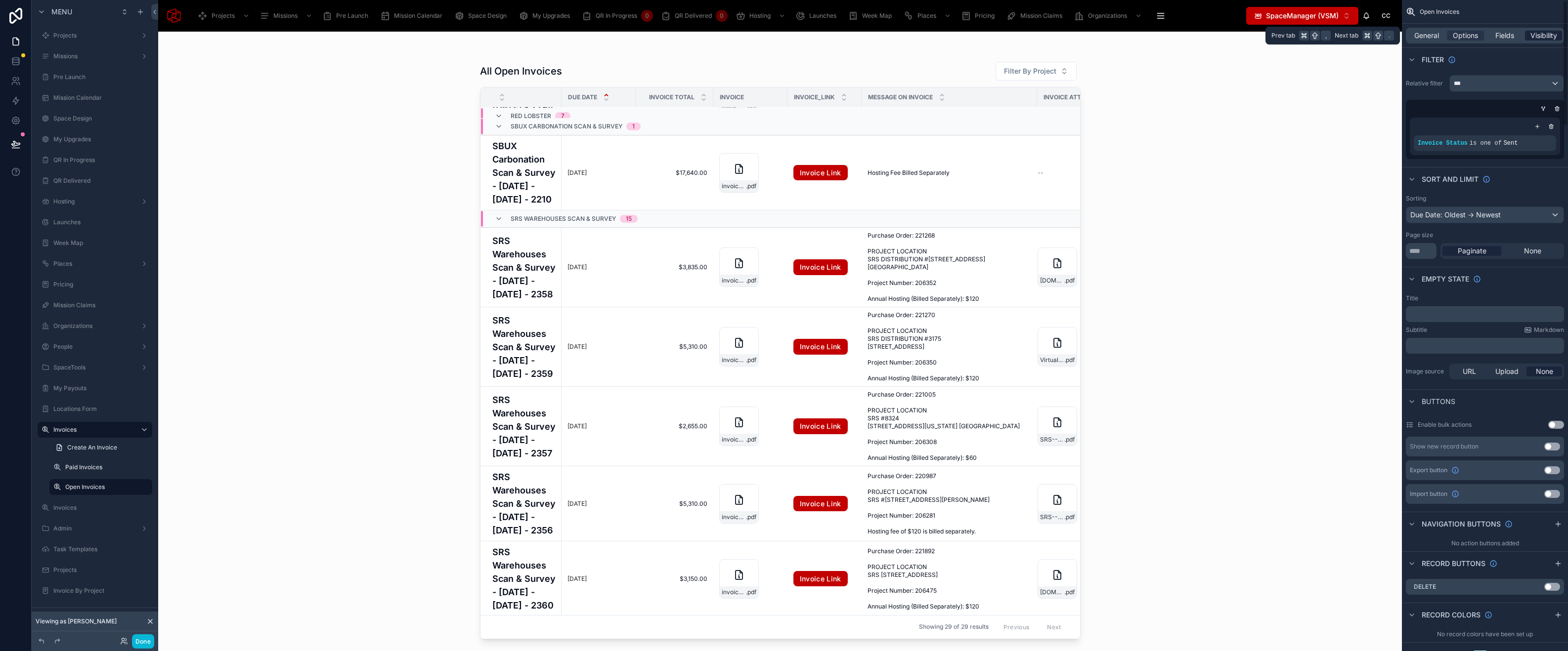
click at [1528, 36] on div "Visibility" at bounding box center [1544, 35] width 37 height 10
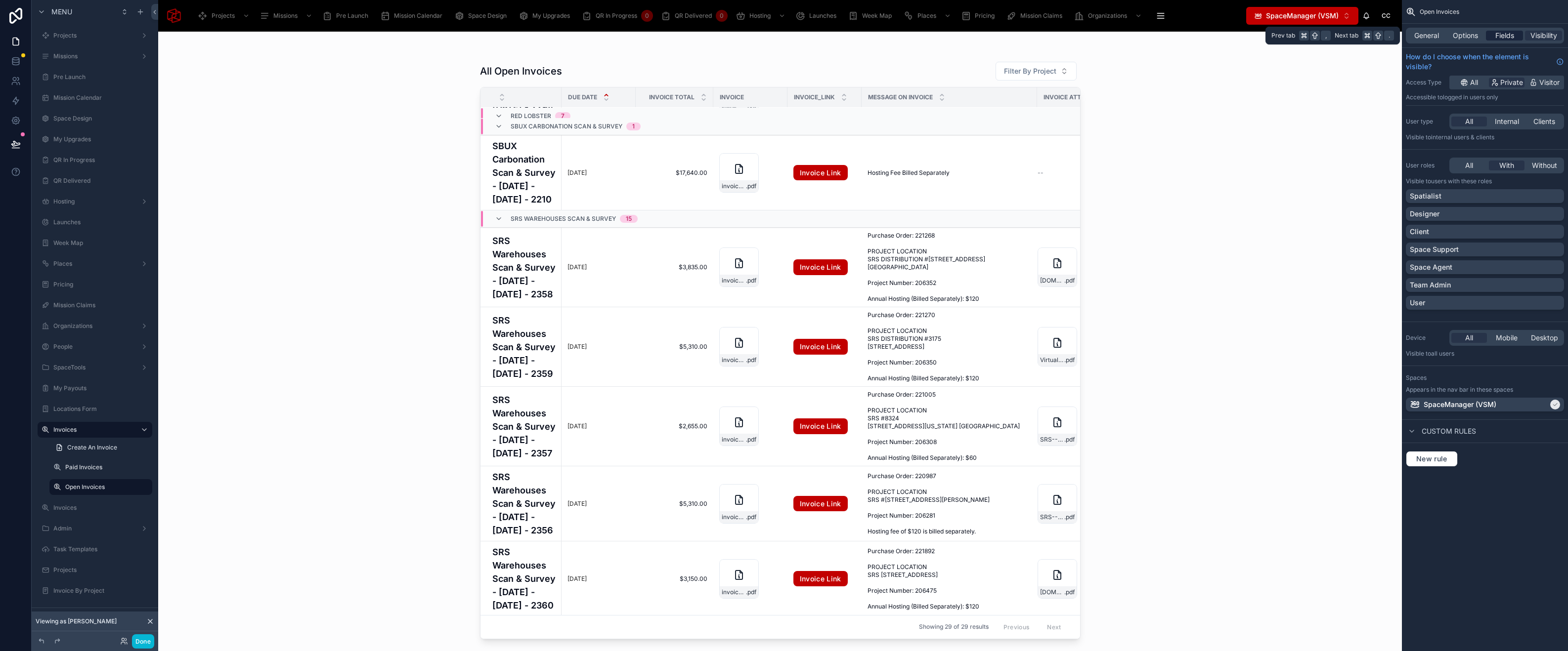
click at [1507, 35] on span "Fields" at bounding box center [1505, 35] width 19 height 10
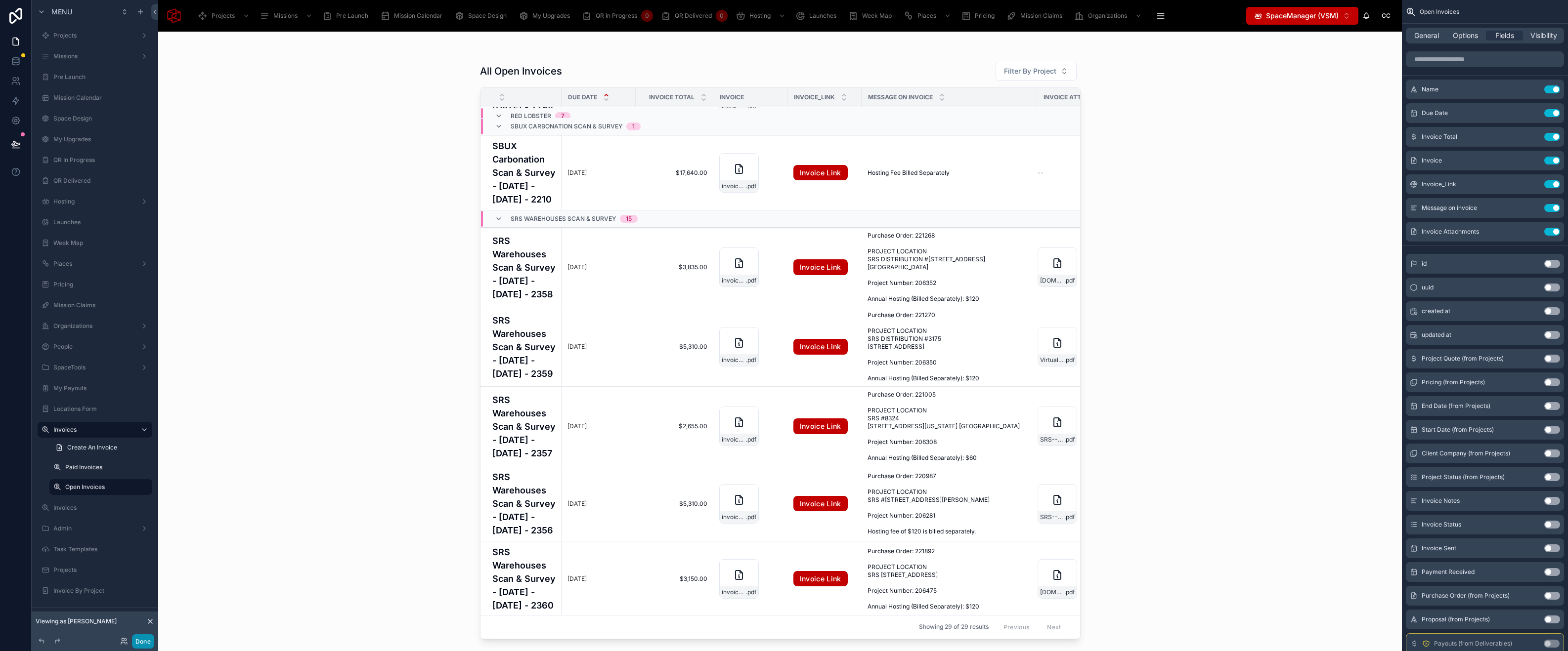
click at [146, 641] on button "Done" at bounding box center [143, 641] width 22 height 14
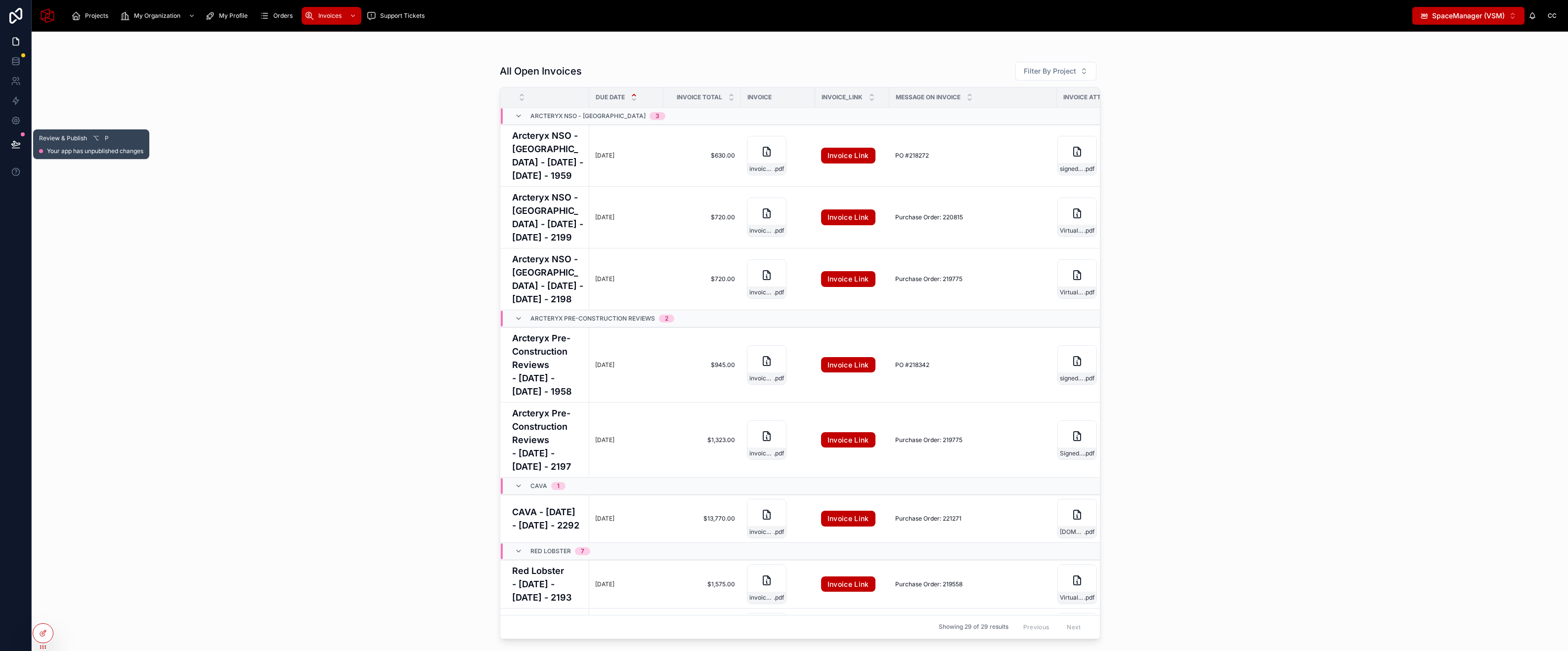
click at [13, 141] on icon at bounding box center [15, 144] width 8 height 5
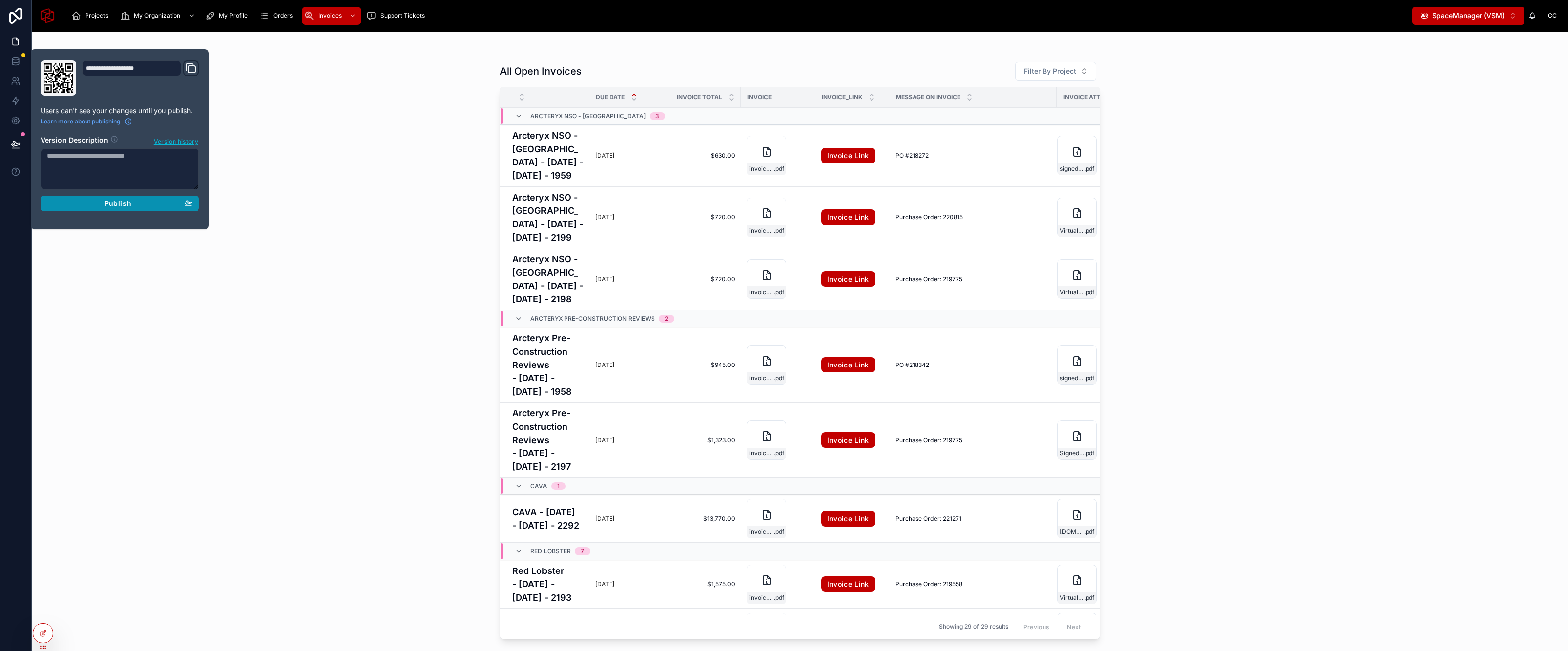
click at [106, 201] on span "Publish" at bounding box center [118, 203] width 27 height 9
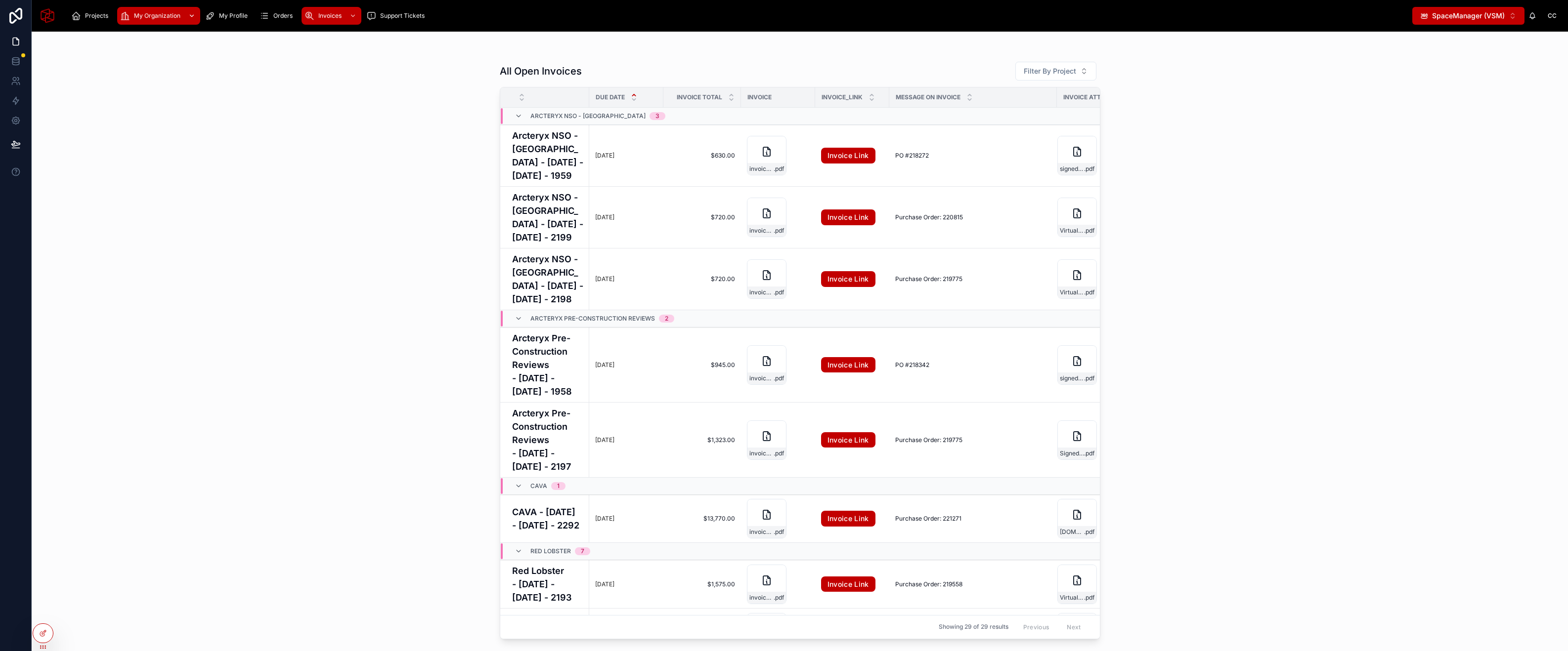
click at [167, 21] on div "My Organization" at bounding box center [159, 15] width 78 height 16
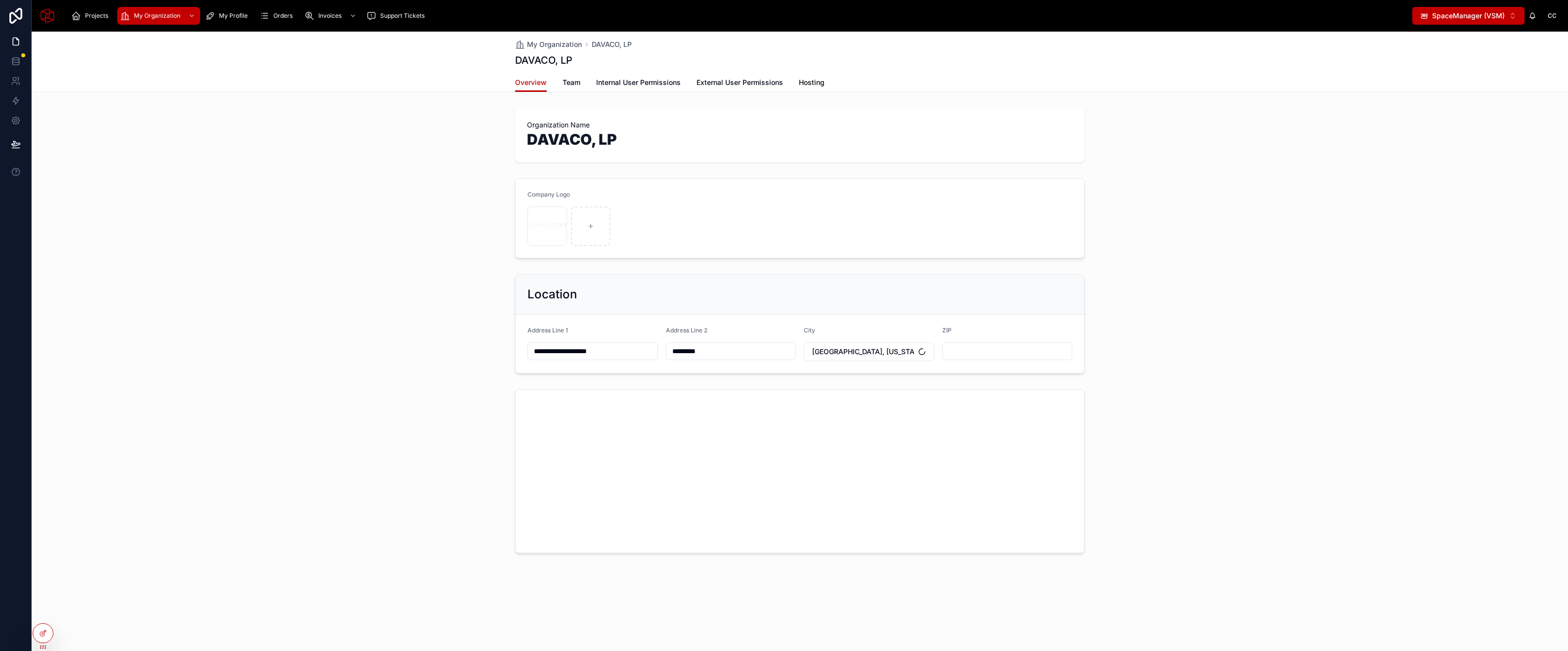
click at [816, 84] on span "Hosting" at bounding box center [811, 83] width 26 height 10
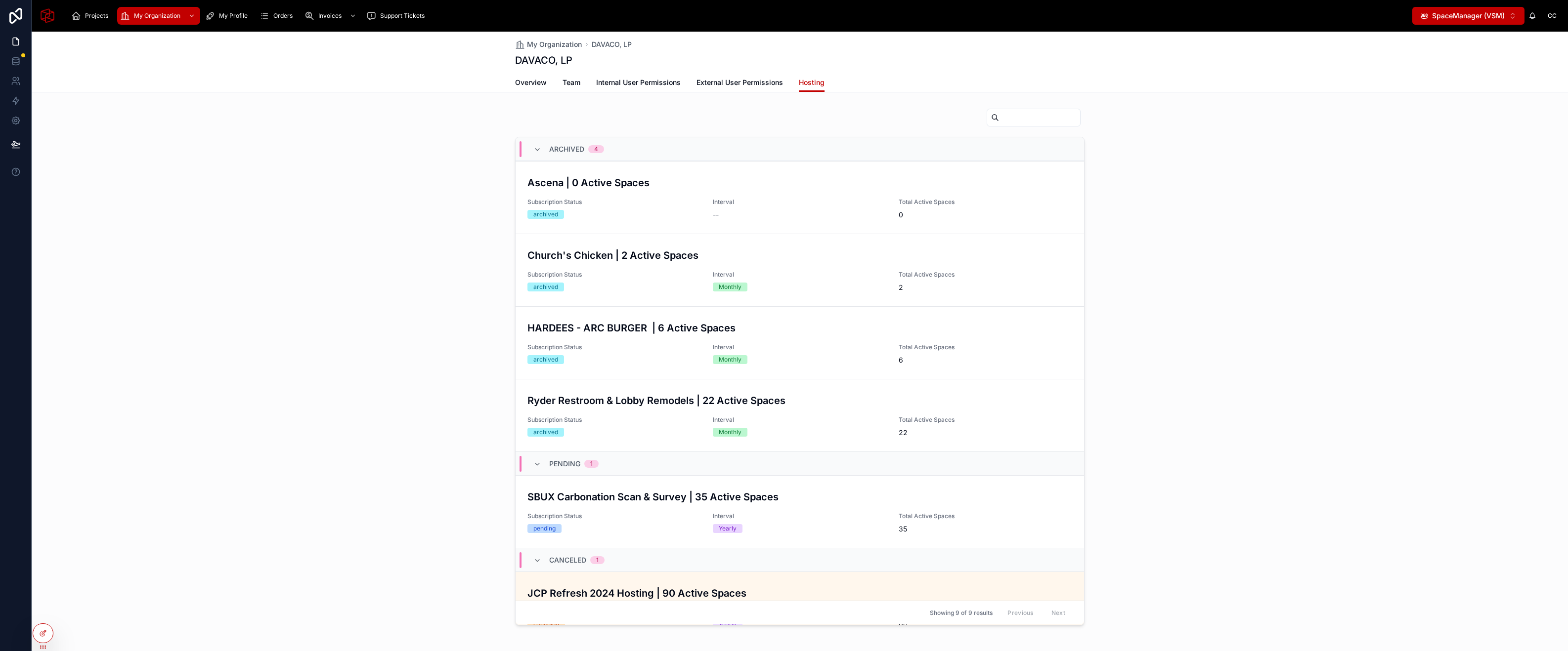
click at [1008, 115] on input "text" at bounding box center [1040, 117] width 81 height 13
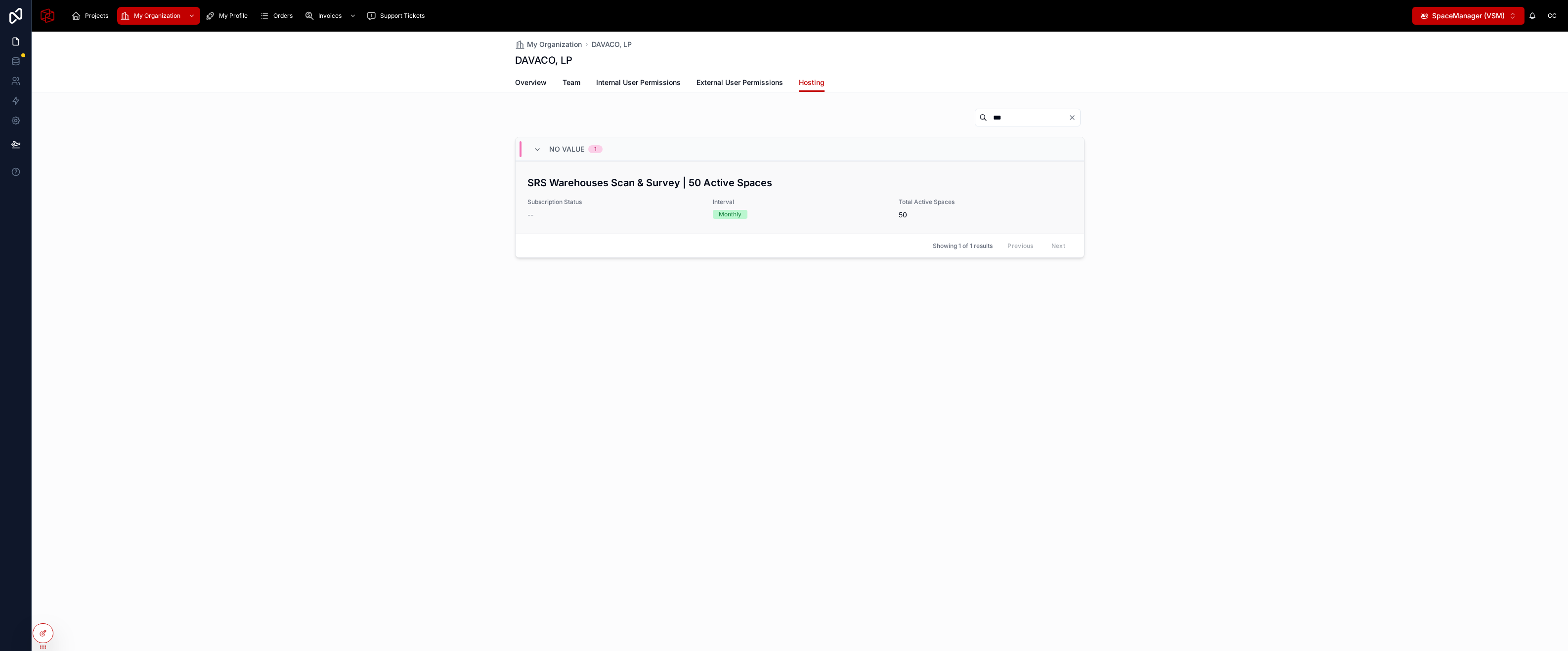
type input "***"
click at [665, 191] on div "SRS Warehouses Scan & Survey | 50 Active Spaces Subscription Status -- Interval…" at bounding box center [800, 197] width 544 height 45
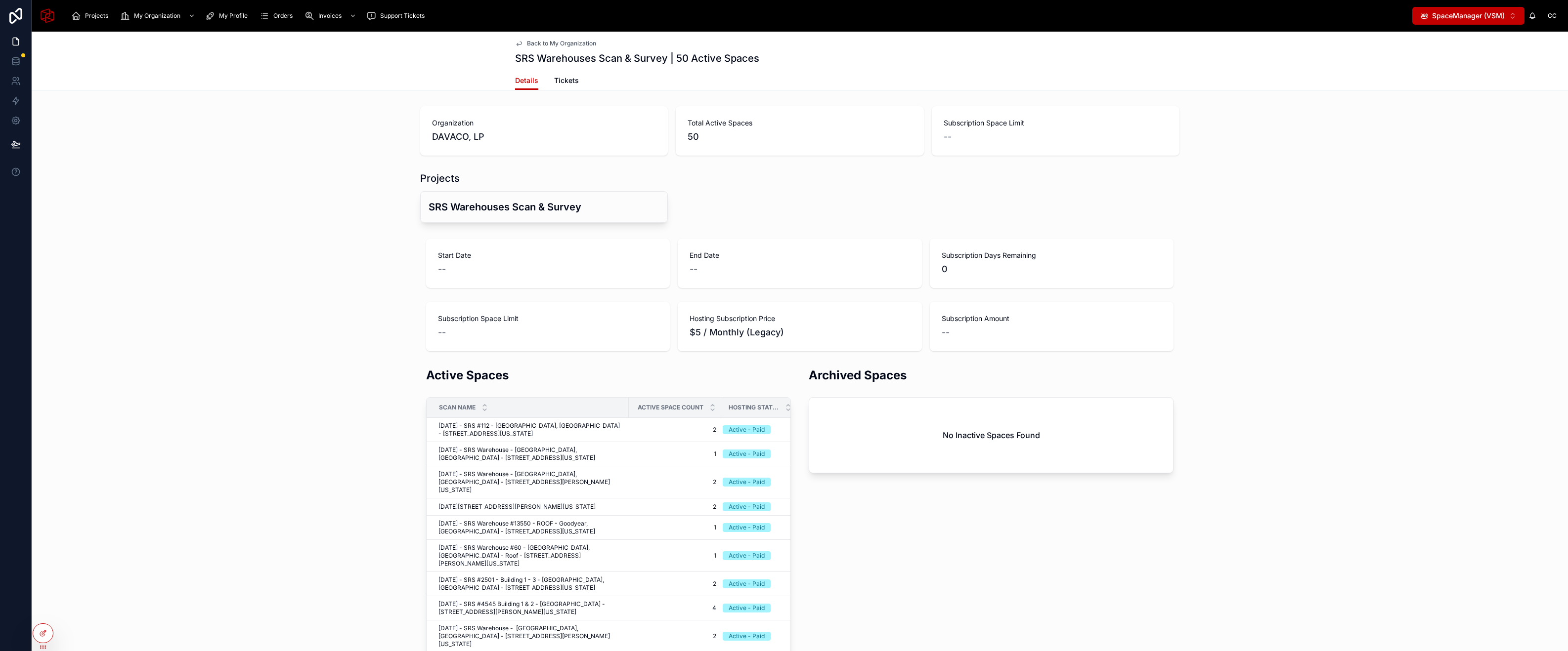
click at [1553, 20] on div "CC" at bounding box center [1552, 15] width 16 height 16
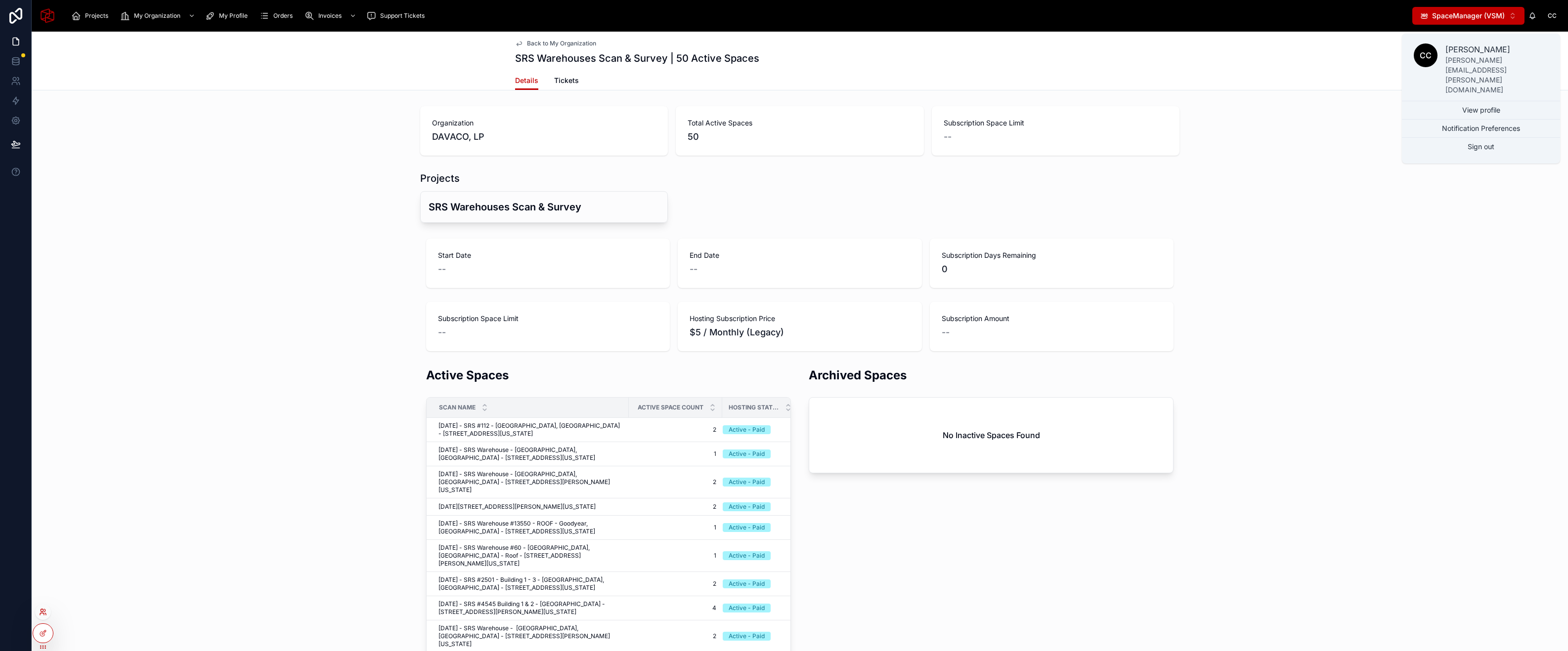
click at [42, 615] on icon at bounding box center [42, 611] width 8 height 8
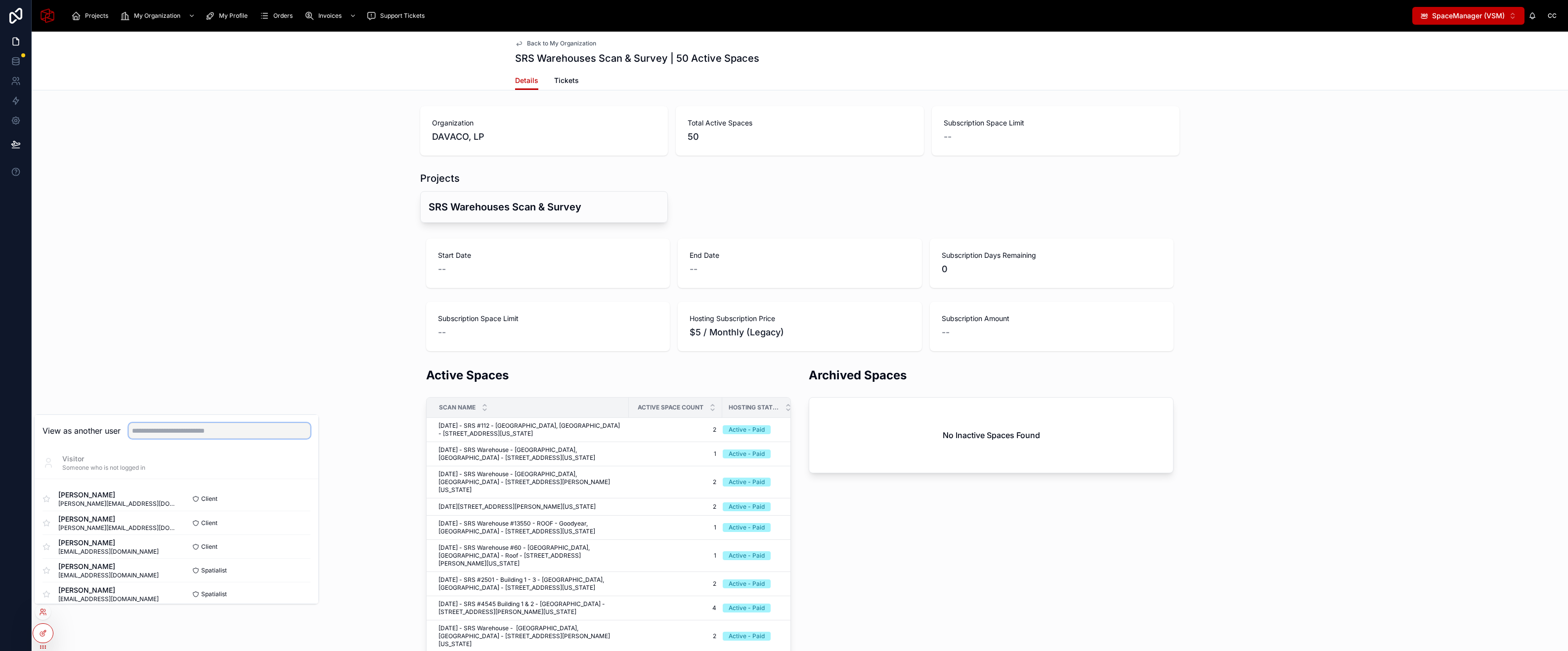
click at [211, 433] on input "text" at bounding box center [220, 430] width 182 height 16
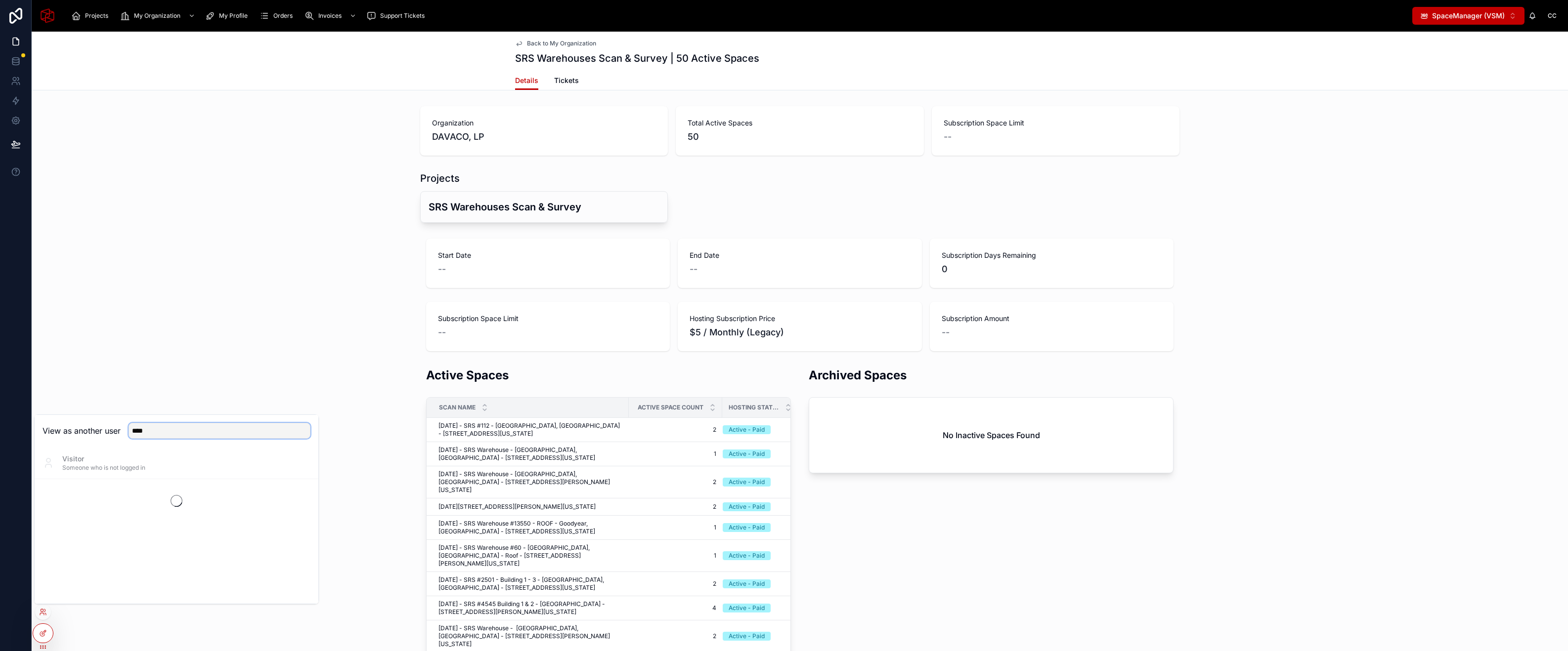
type input "**********"
click at [298, 496] on button "Select" at bounding box center [297, 499] width 26 height 14
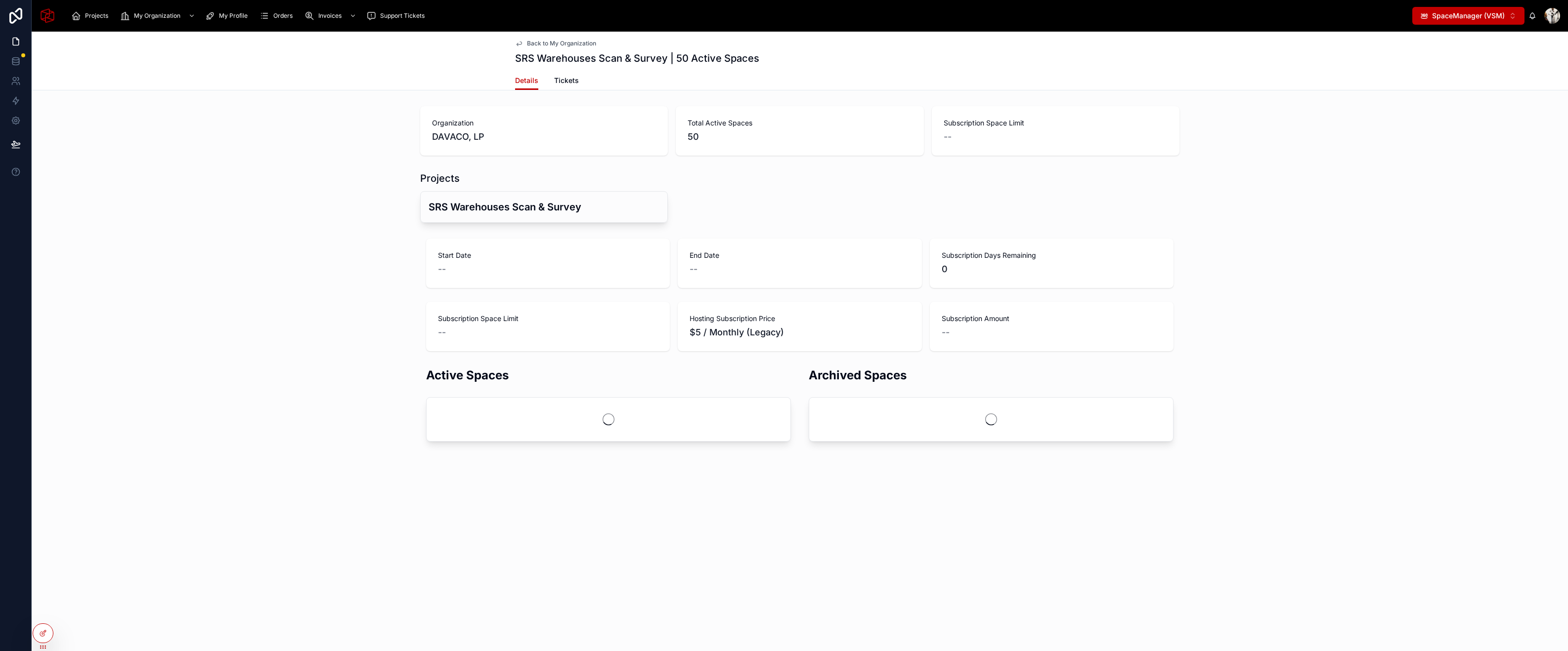
click at [1481, 30] on div "Projects My Organization My Profile Orders Invoices Support Tickets SpaceManage…" at bounding box center [800, 16] width 1536 height 32
click at [1476, 18] on span "SpaceManager (VSM)" at bounding box center [1468, 16] width 72 height 10
click at [1454, 56] on span "SpaceStation (VSS)" at bounding box center [1457, 56] width 64 height 10
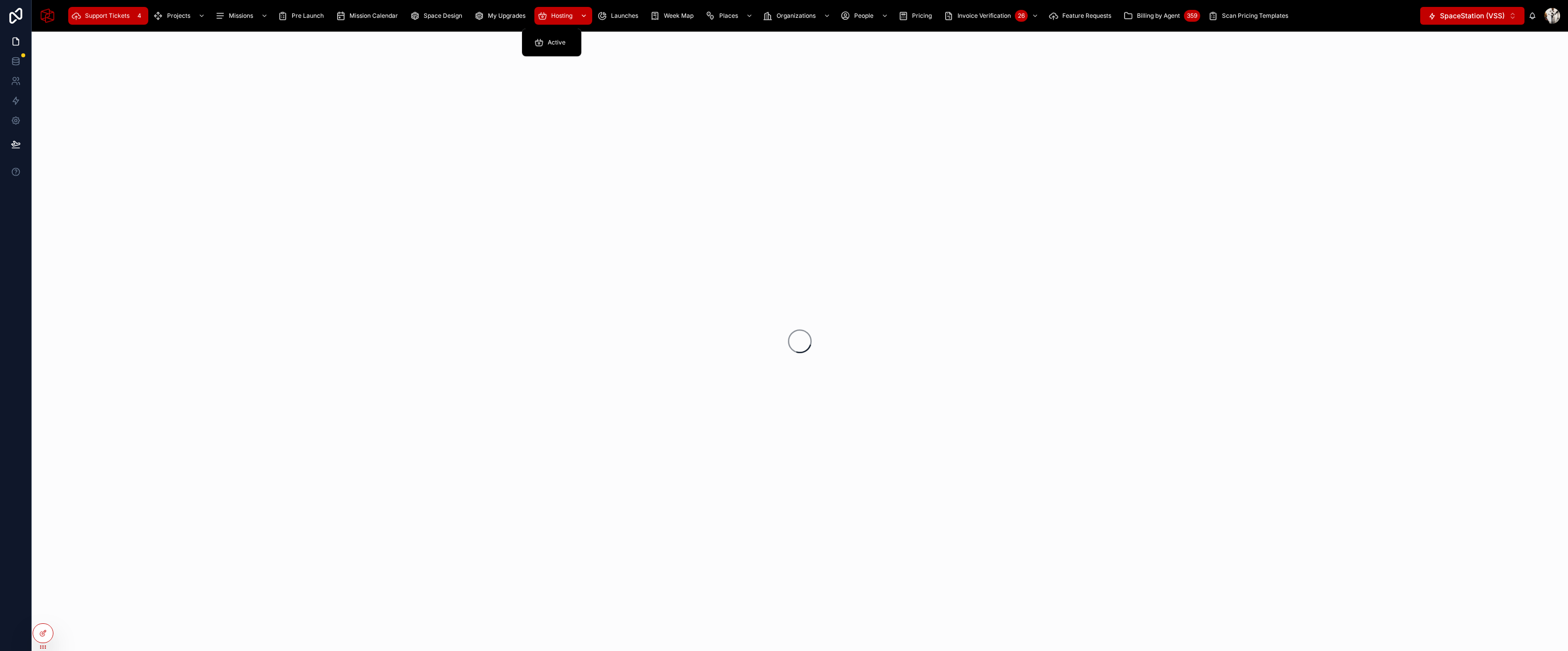
click at [543, 16] on icon "scrollable content" at bounding box center [543, 16] width 10 height 10
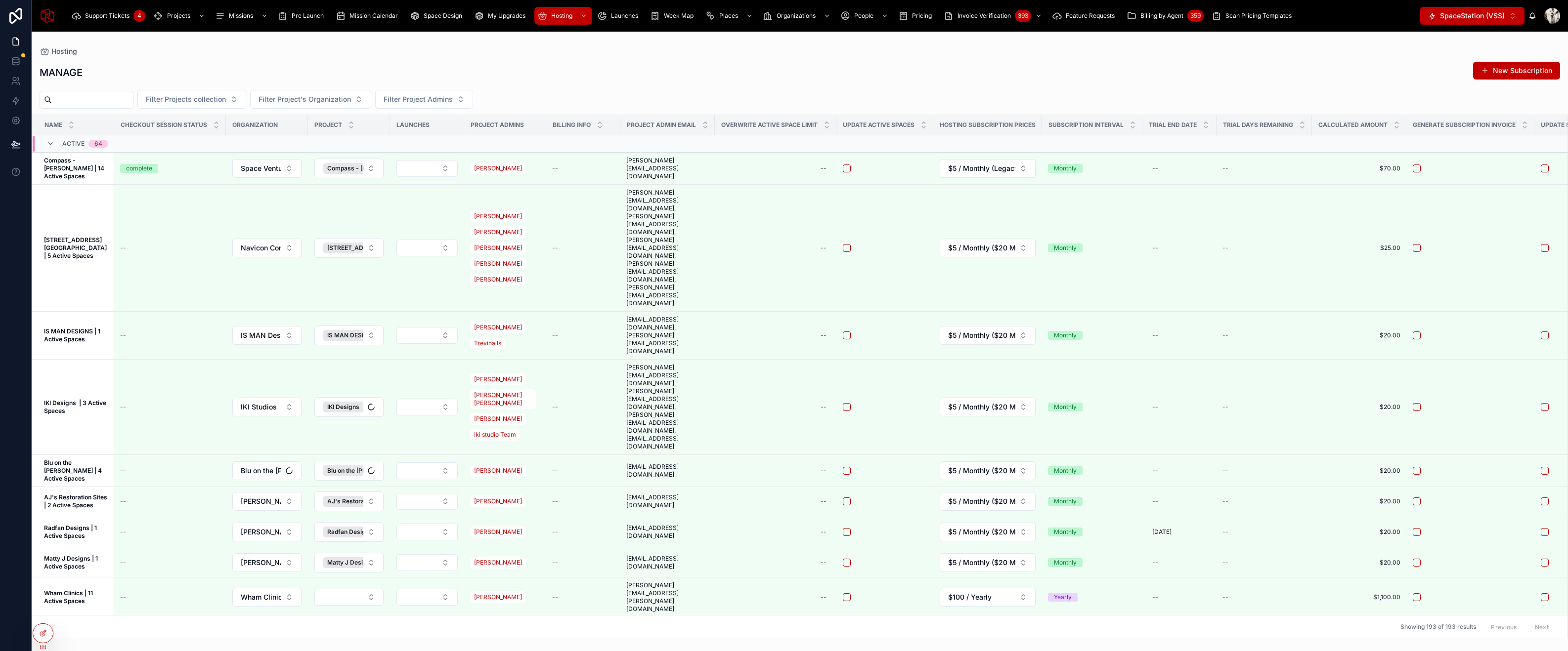
click at [119, 104] on input "text" at bounding box center [93, 99] width 81 height 13
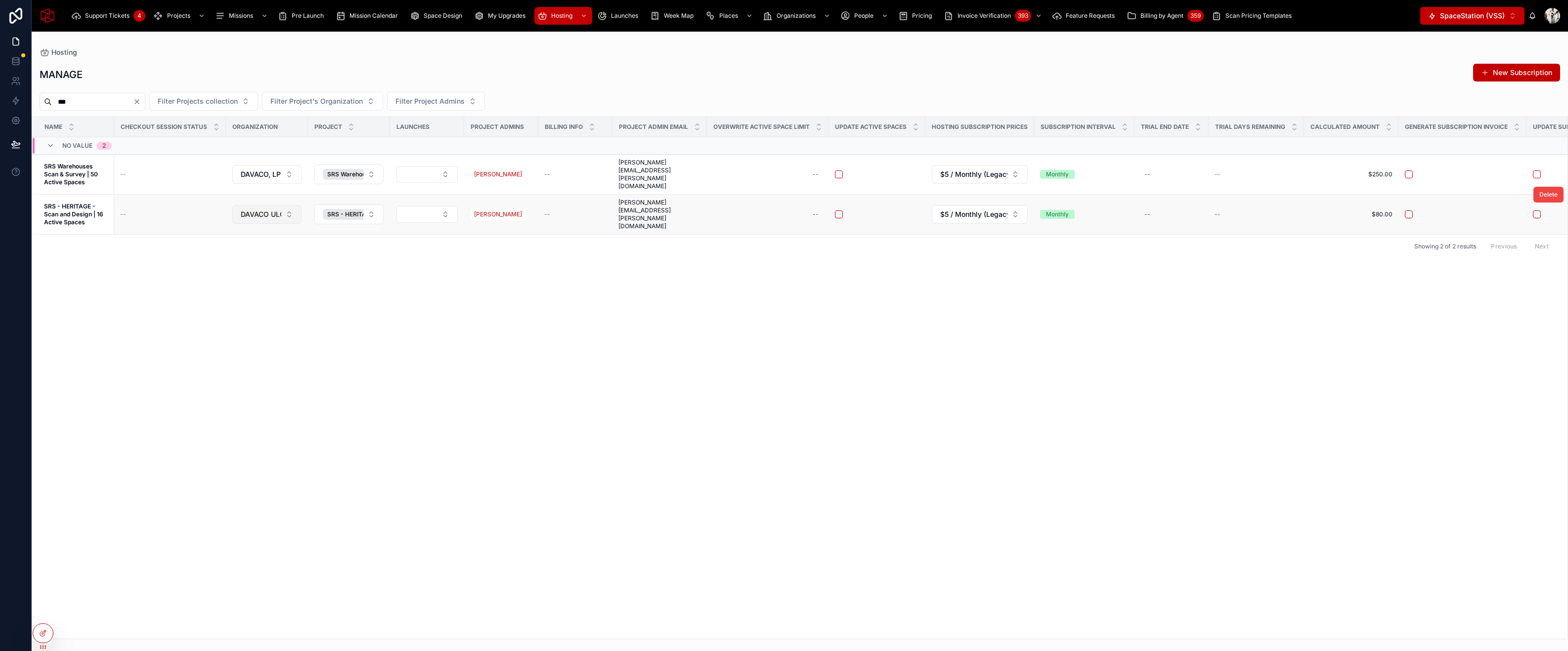
type input "***"
click at [273, 210] on span "DAVACO ULC" at bounding box center [261, 215] width 40 height 10
click at [258, 221] on input "text" at bounding box center [272, 223] width 99 height 18
type input "*****"
click at [256, 259] on div "DAVACO, LP" at bounding box center [266, 258] width 119 height 16
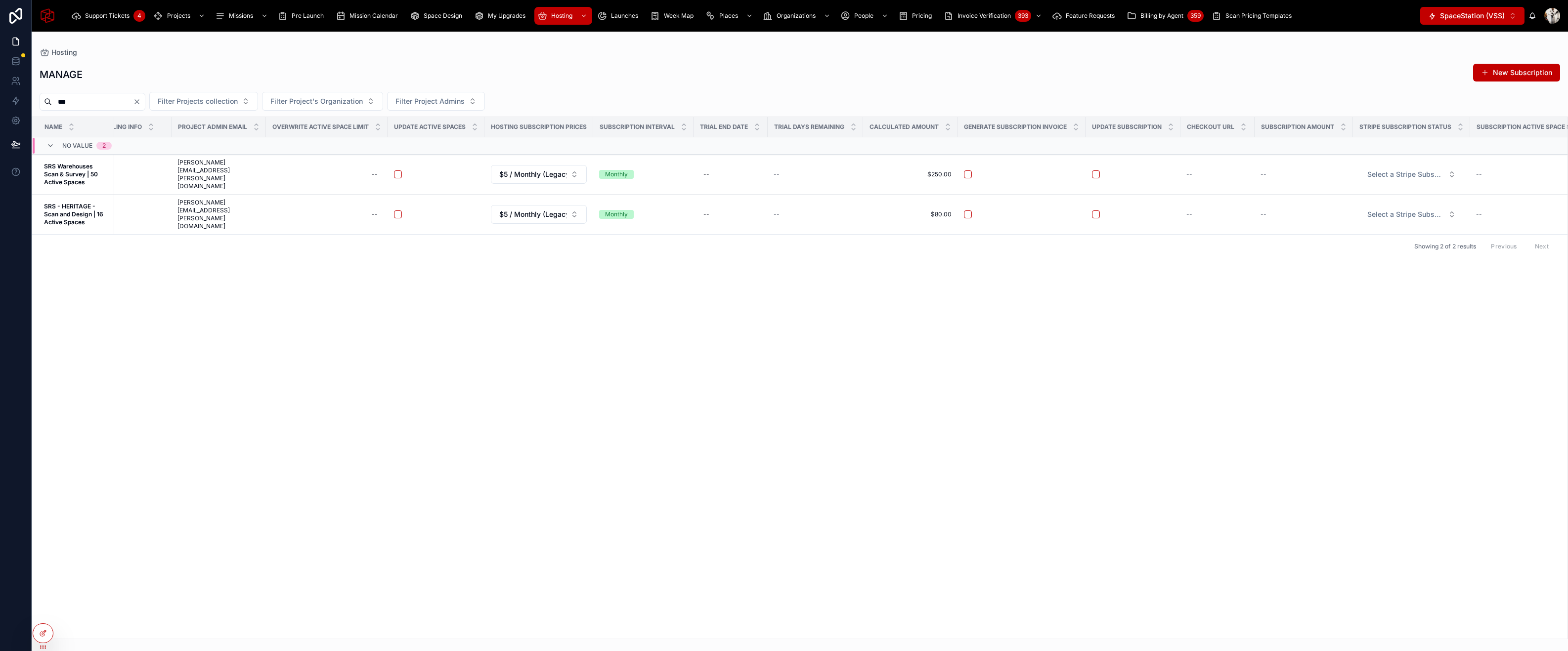
scroll to position [0, 380]
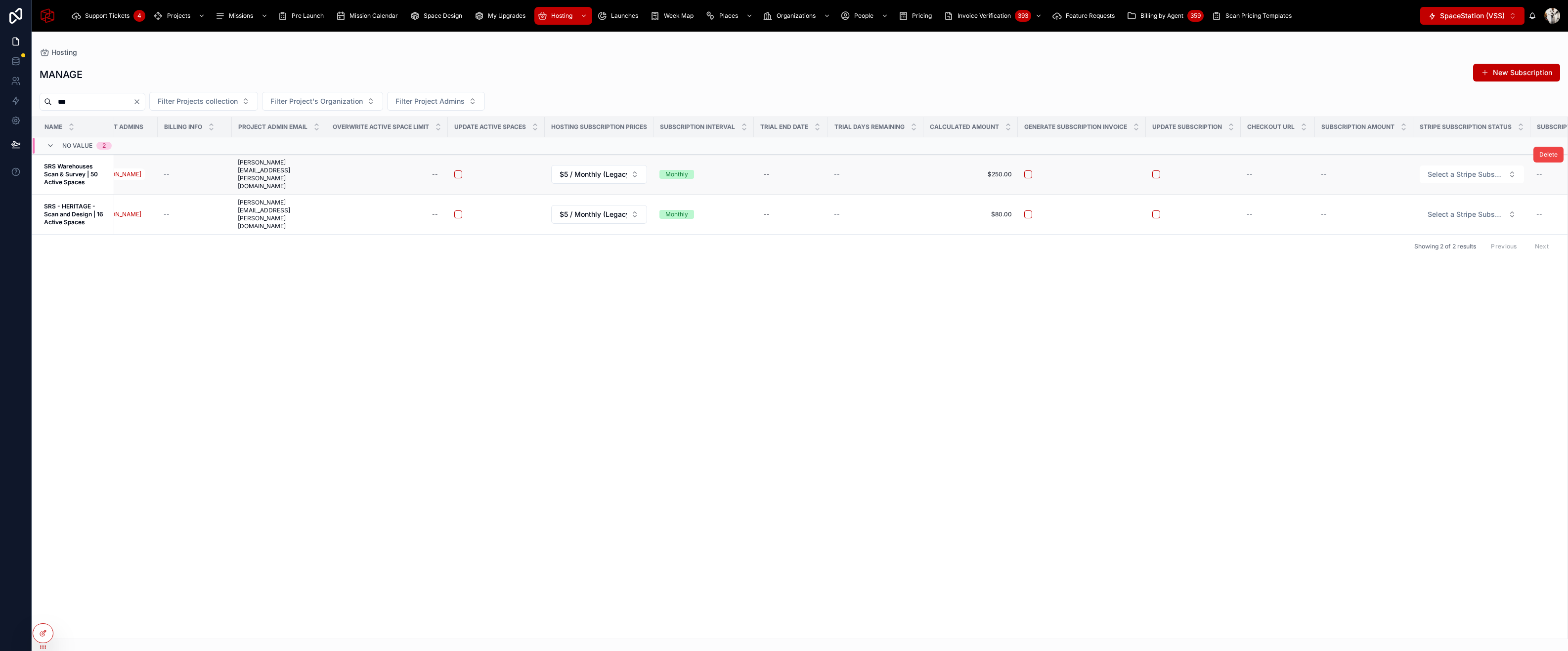
click at [65, 172] on strong "SRS Warehouses Scan & Survey | 50 Active Spaces" at bounding box center [72, 174] width 56 height 24
click at [65, 203] on strong "SRS - HERITAGE - Scan and Design | 16 Active Spaces" at bounding box center [74, 215] width 61 height 24
